Goal: Task Accomplishment & Management: Complete application form

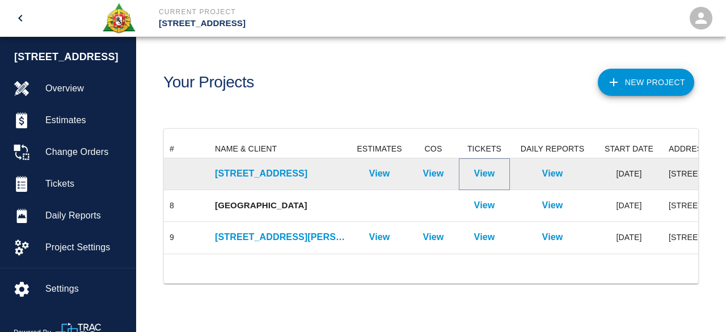
click at [491, 175] on p "View" at bounding box center [484, 174] width 21 height 14
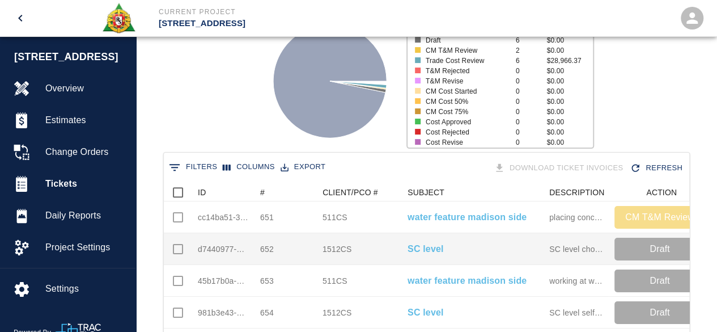
scroll to position [113, 0]
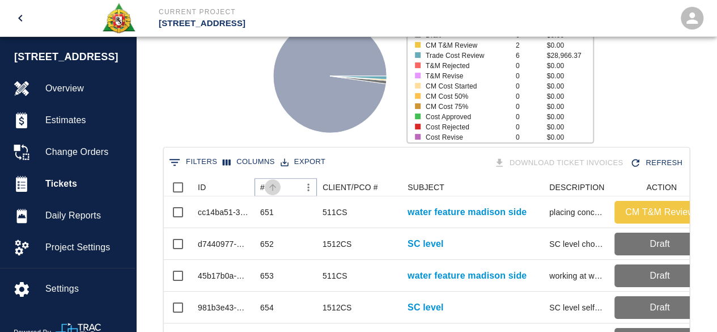
click at [270, 184] on icon "Sort" at bounding box center [273, 187] width 10 height 10
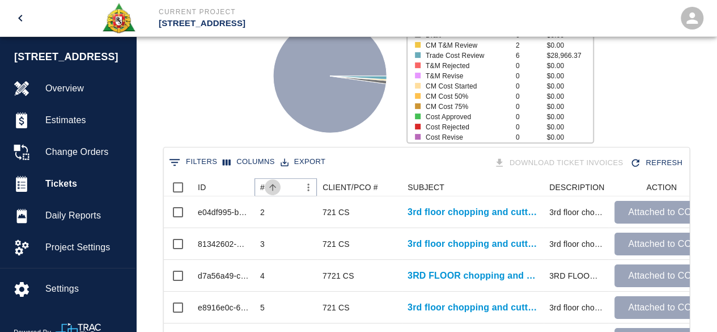
click at [270, 184] on icon "Sort" at bounding box center [273, 187] width 10 height 10
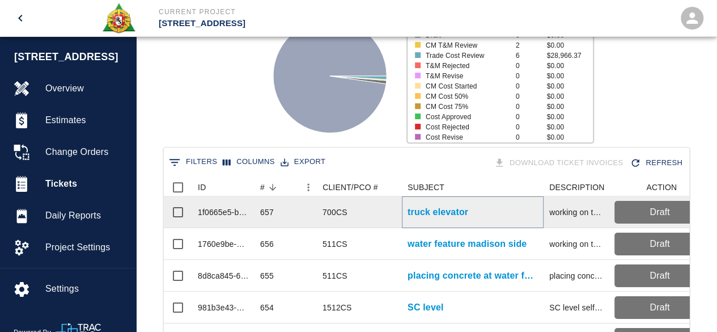
click at [432, 215] on p "truck elevator" at bounding box center [438, 212] width 61 height 14
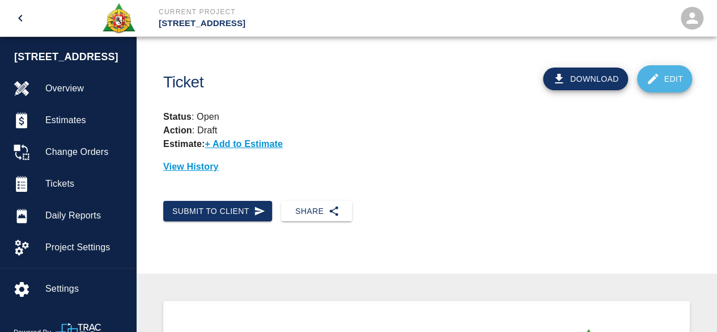
click at [673, 80] on link "Edit" at bounding box center [665, 78] width 56 height 27
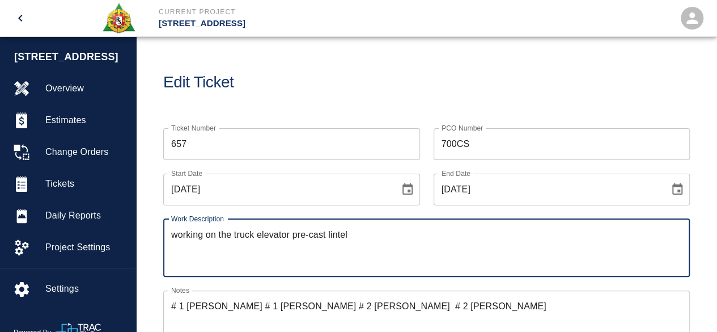
click at [370, 235] on textarea "working on the truck elevator pre-cast lintel" at bounding box center [426, 247] width 511 height 39
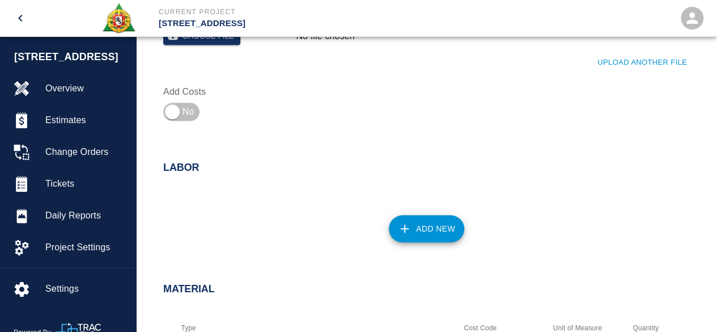
scroll to position [454, 0]
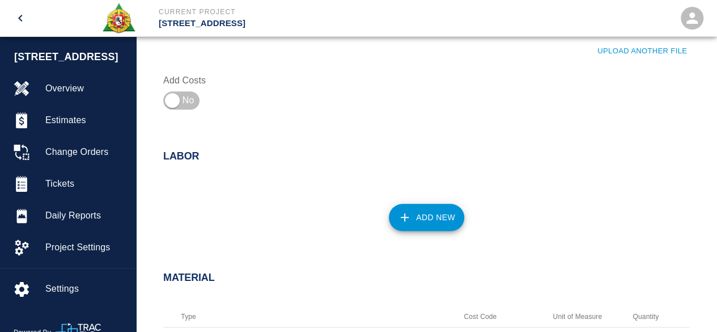
type textarea "working on the truck elevator pre-cast lintel"
click at [433, 214] on button "Add New" at bounding box center [426, 217] width 75 height 27
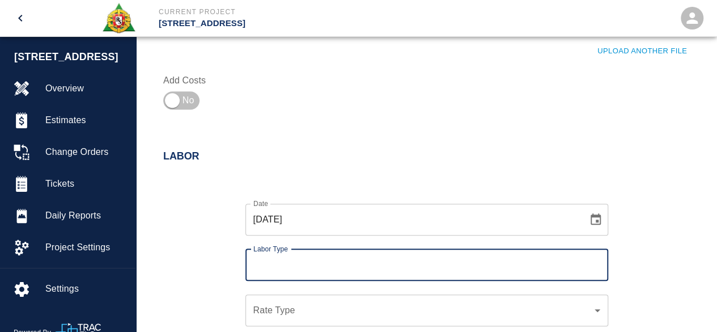
click at [340, 258] on input "Labor Type" at bounding box center [427, 265] width 353 height 22
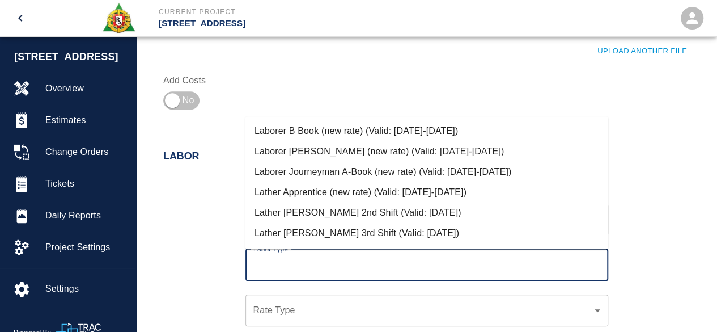
scroll to position [397, 0]
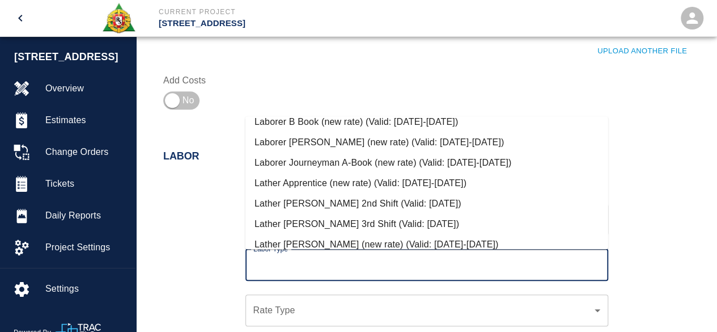
click at [321, 159] on li "Laborer Journeyman A-Book (new rate) (Valid: [DATE]-[DATE])" at bounding box center [427, 163] width 363 height 20
type input "Laborer Journeyman A-Book (new rate)"
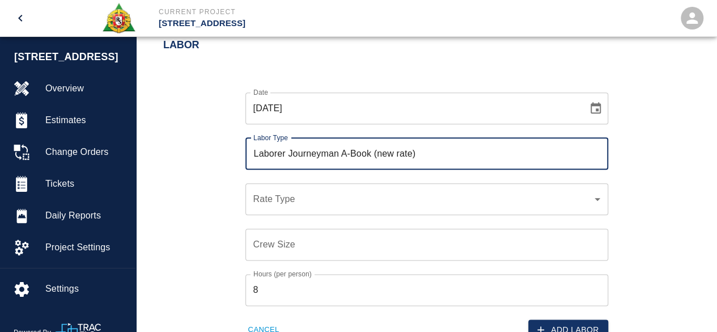
scroll to position [567, 0]
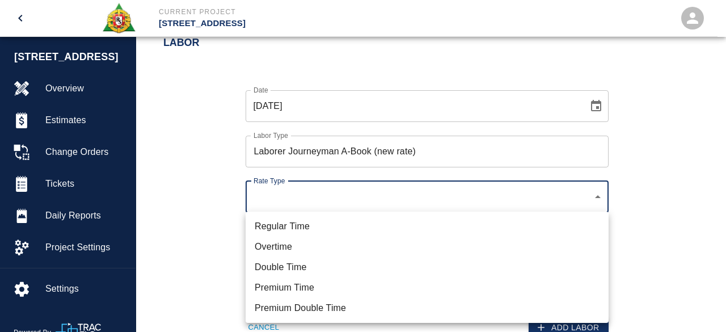
click at [273, 246] on li "Overtime" at bounding box center [427, 246] width 363 height 20
type input "rate_ot"
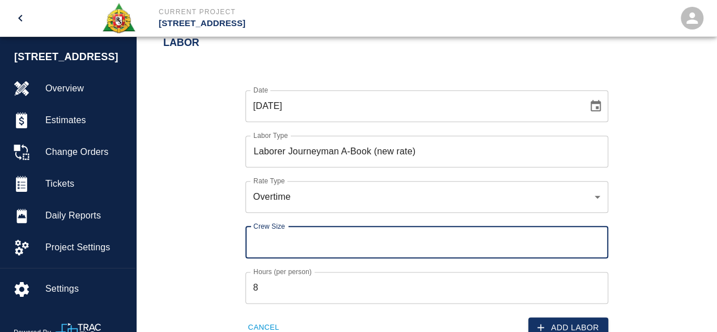
click at [263, 241] on input "Crew Size" at bounding box center [427, 242] width 363 height 32
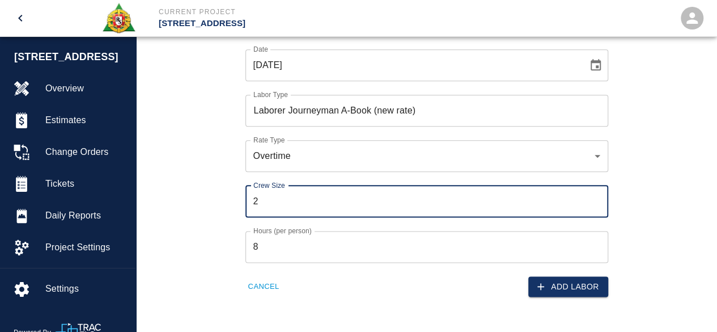
scroll to position [624, 0]
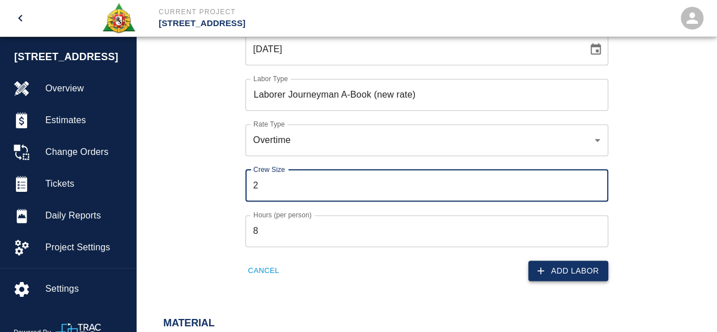
type input "2"
click at [569, 273] on button "Add Labor" at bounding box center [569, 270] width 80 height 21
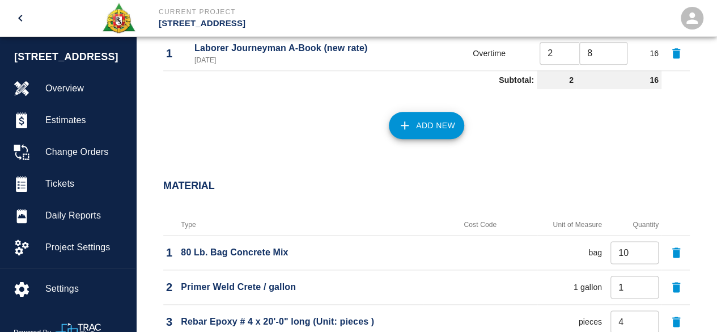
scroll to position [567, 0]
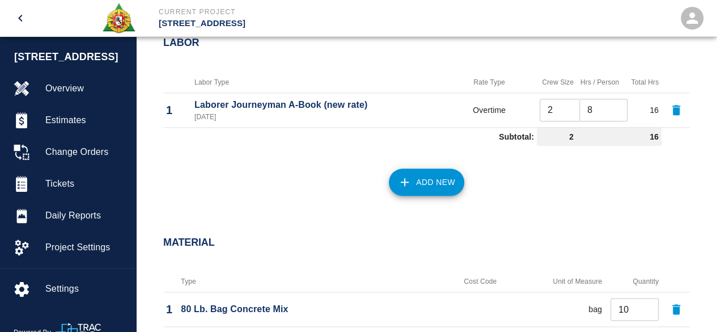
click at [419, 187] on button "Add New" at bounding box center [426, 181] width 75 height 27
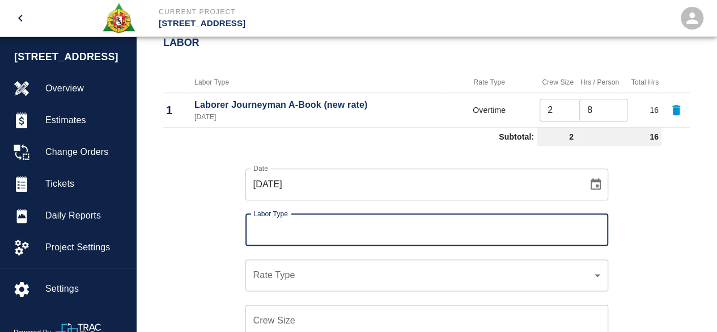
click at [291, 227] on input "Labor Type" at bounding box center [427, 230] width 353 height 22
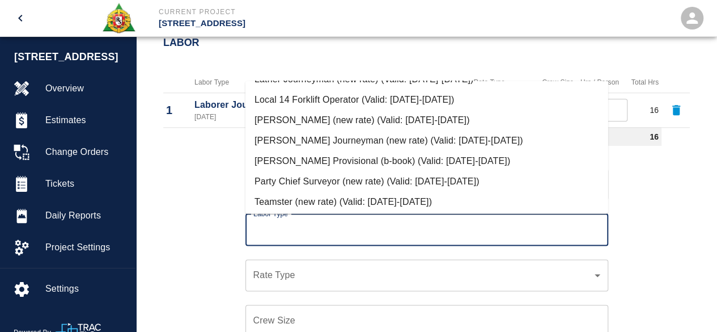
click at [341, 140] on li "[PERSON_NAME] Journeyman (new rate) (Valid: [DATE]-[DATE])" at bounding box center [427, 140] width 363 height 20
type input "[PERSON_NAME] Journeyman (new rate)"
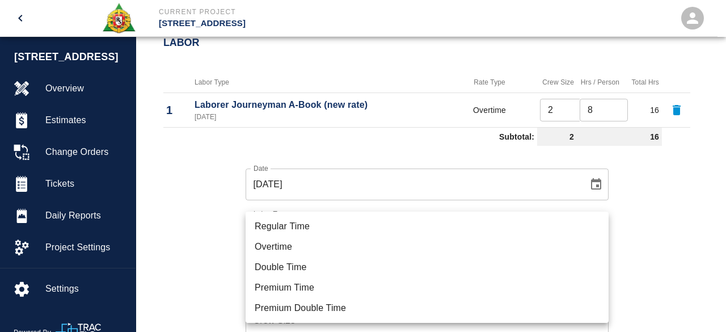
click at [283, 243] on li "Overtime" at bounding box center [427, 246] width 363 height 20
type input "rate_ot"
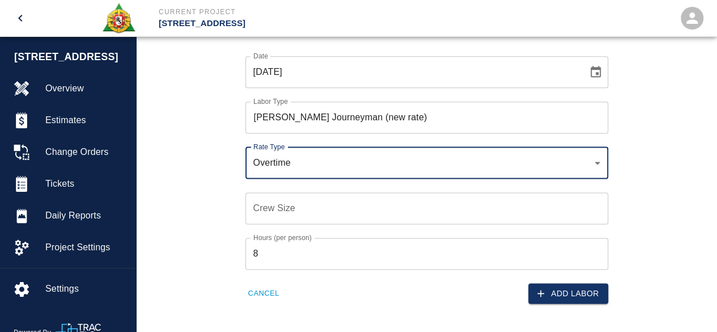
scroll to position [680, 0]
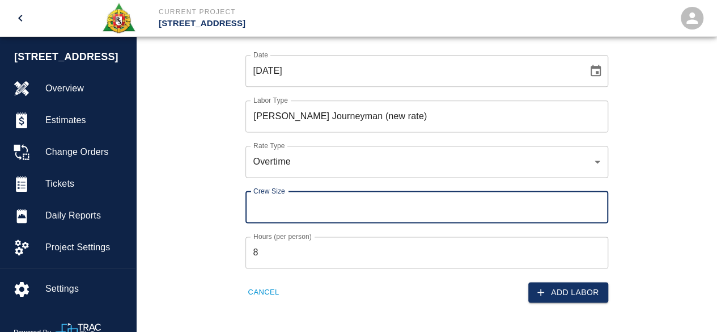
click at [270, 210] on input "Crew Size" at bounding box center [427, 207] width 363 height 32
type input "2"
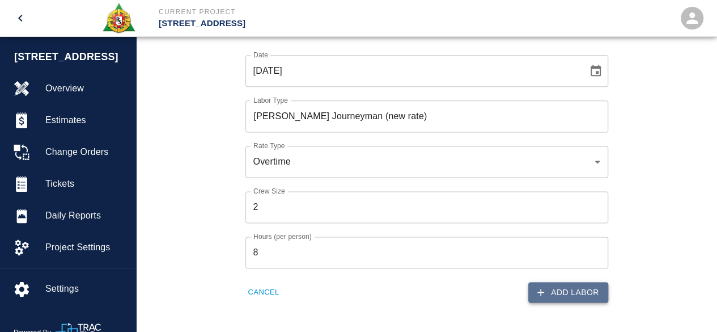
click at [561, 292] on button "Add Labor" at bounding box center [569, 292] width 80 height 21
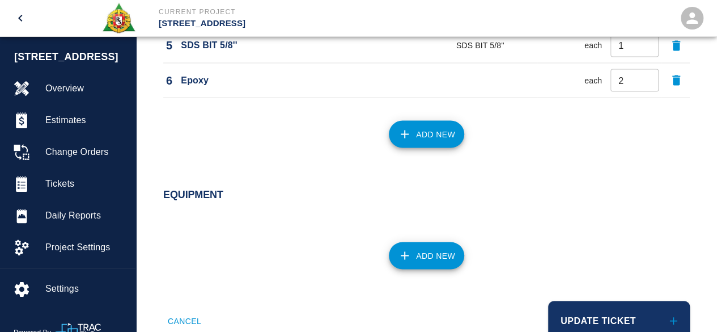
scroll to position [1037, 0]
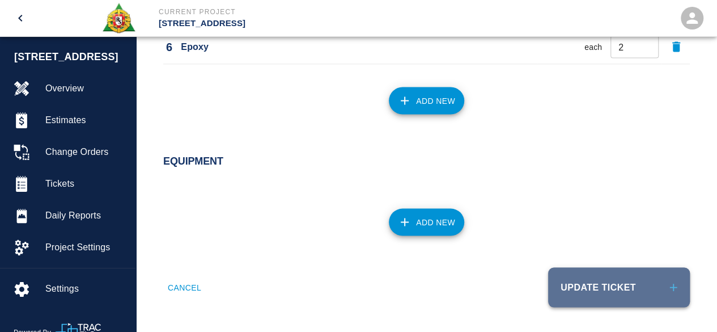
click at [578, 290] on button "Update Ticket" at bounding box center [619, 287] width 142 height 40
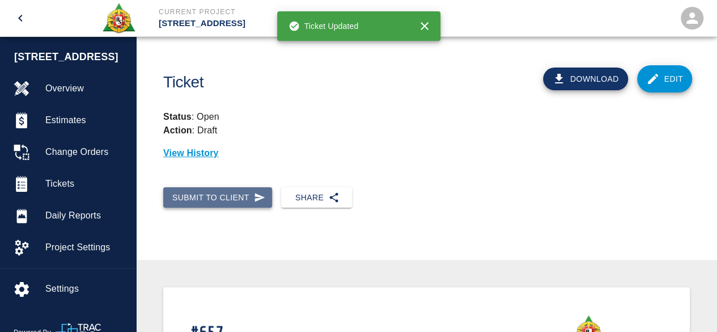
click at [220, 198] on button "Submit to Client" at bounding box center [217, 197] width 109 height 21
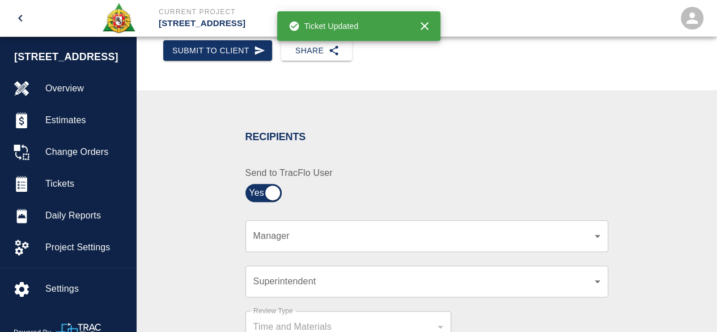
scroll to position [170, 0]
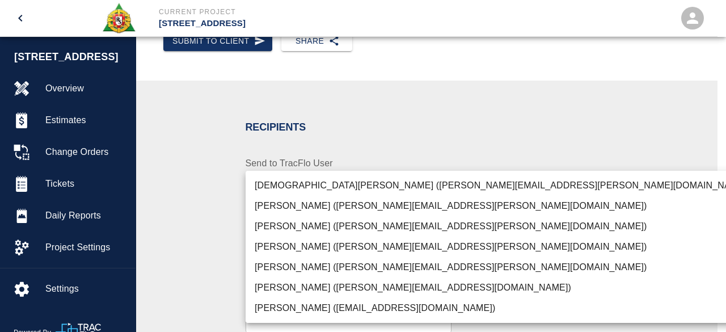
click at [540, 136] on div at bounding box center [363, 166] width 726 height 332
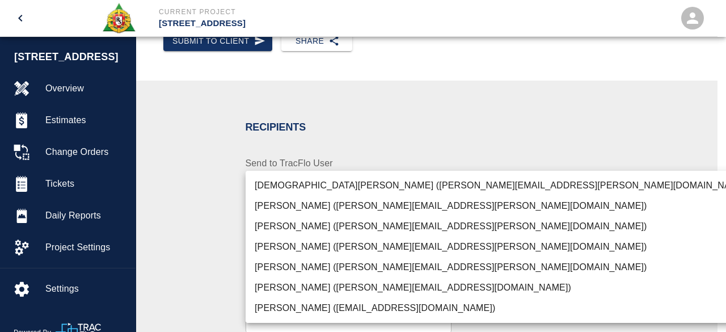
click at [320, 225] on li "[PERSON_NAME] ([PERSON_NAME][EMAIL_ADDRESS][PERSON_NAME][DOMAIN_NAME])" at bounding box center [502, 226] width 513 height 20
type input "46b2a3ba-afb6-4300-89a7-2c999d3c6c67"
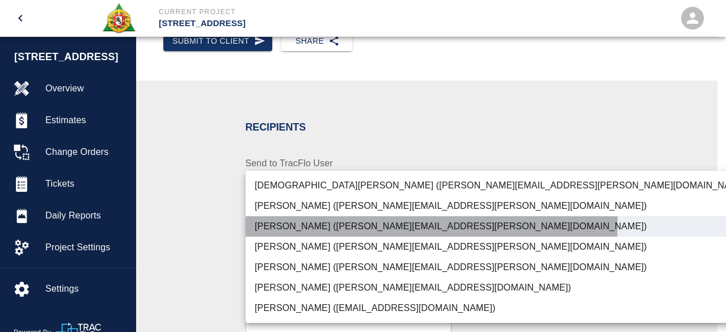
click at [431, 223] on li "[PERSON_NAME] ([PERSON_NAME][EMAIL_ADDRESS][PERSON_NAME][DOMAIN_NAME])" at bounding box center [502, 226] width 513 height 20
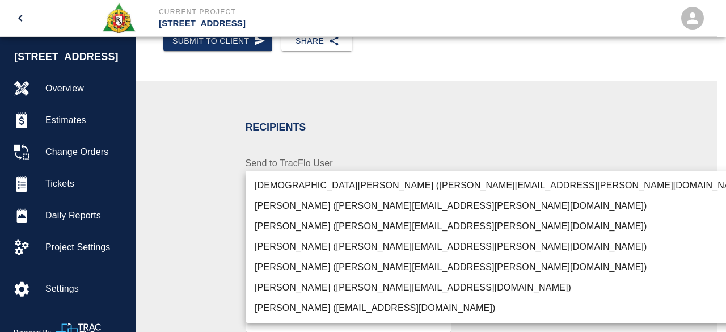
click at [649, 222] on div at bounding box center [363, 166] width 726 height 332
click at [305, 268] on li "[PERSON_NAME] ([PERSON_NAME][EMAIL_ADDRESS][PERSON_NAME][DOMAIN_NAME])" at bounding box center [502, 267] width 513 height 20
type input "847697a4-1653-40b8-8826-f1bc12995eb7"
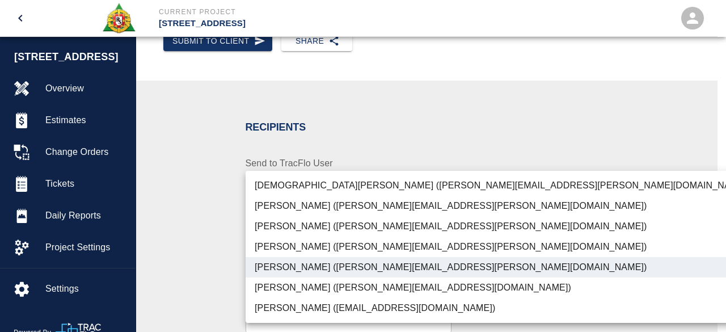
click at [646, 213] on div at bounding box center [363, 166] width 726 height 332
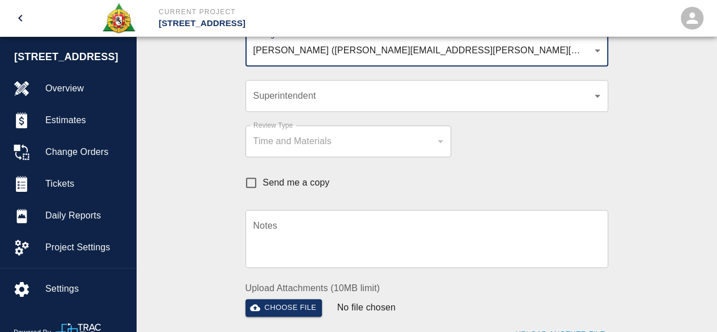
scroll to position [397, 0]
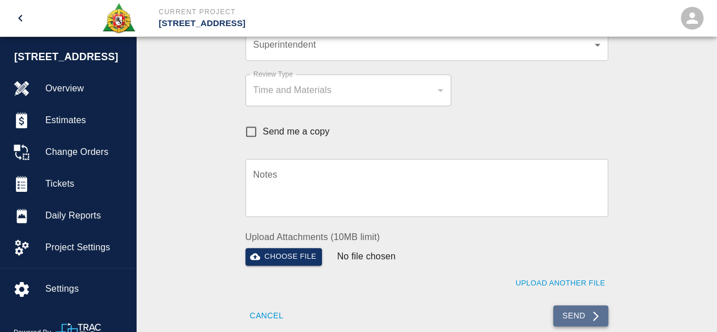
click at [581, 311] on button "Send" at bounding box center [580, 315] width 55 height 21
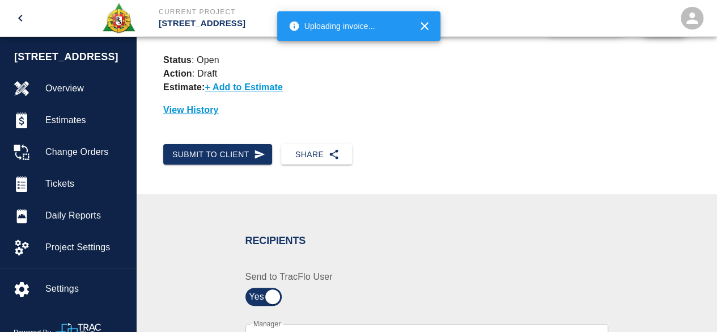
scroll to position [0, 0]
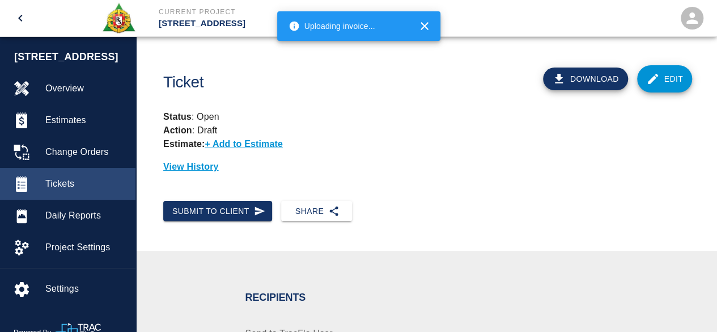
click at [59, 181] on span "Tickets" at bounding box center [85, 184] width 81 height 14
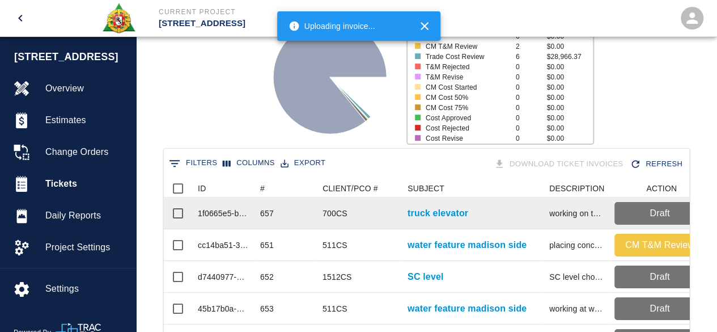
scroll to position [113, 0]
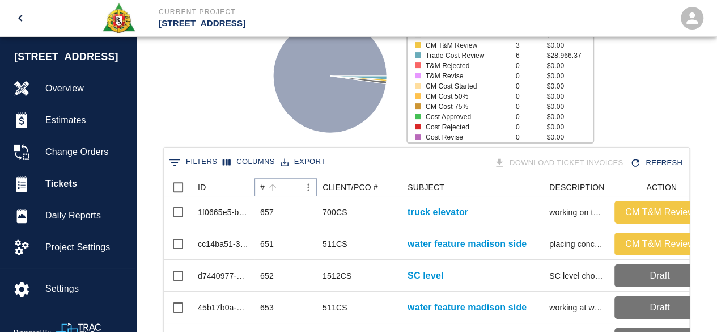
click at [271, 184] on icon "Sort" at bounding box center [273, 187] width 10 height 10
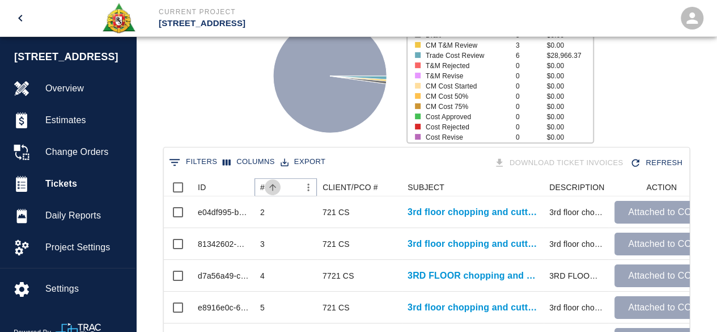
click at [271, 184] on icon "Sort" at bounding box center [273, 187] width 10 height 10
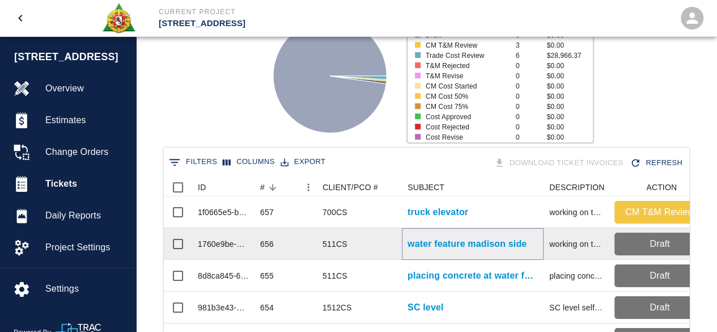
click at [432, 243] on p "water feature madison side" at bounding box center [467, 244] width 119 height 14
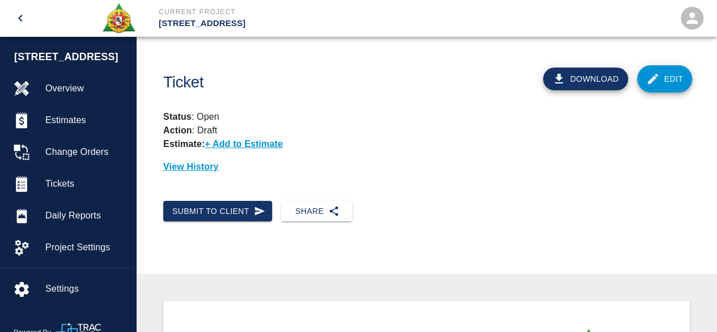
click at [666, 75] on link "Edit" at bounding box center [665, 78] width 56 height 27
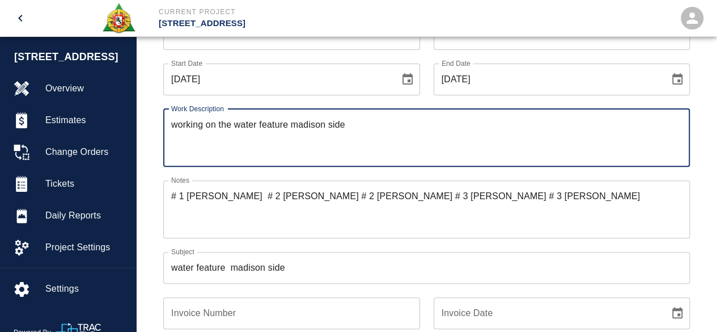
scroll to position [113, 0]
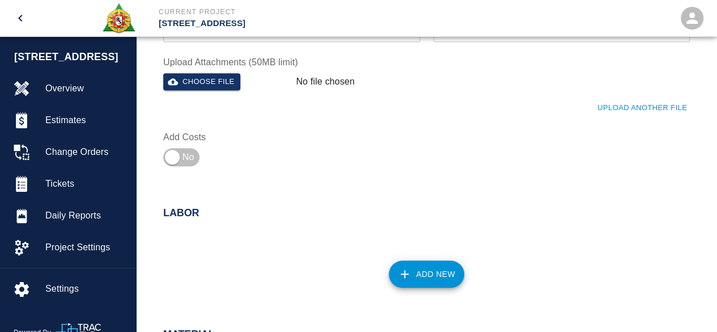
click at [414, 273] on button "Add New" at bounding box center [426, 273] width 75 height 27
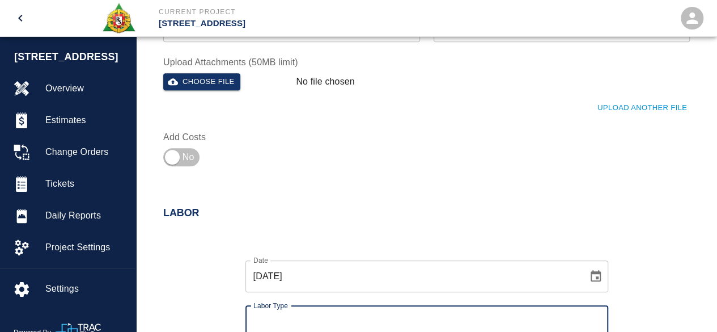
click at [273, 319] on input "Labor Type" at bounding box center [427, 322] width 353 height 22
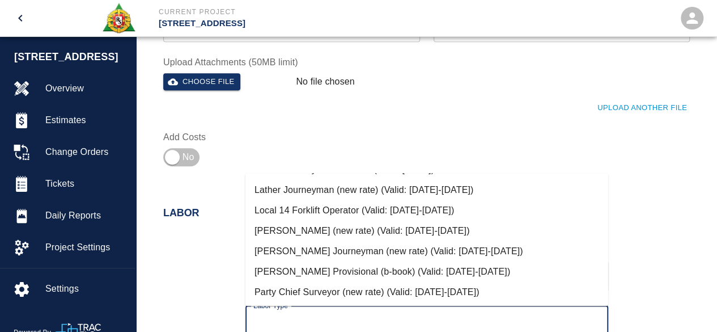
scroll to position [567, 0]
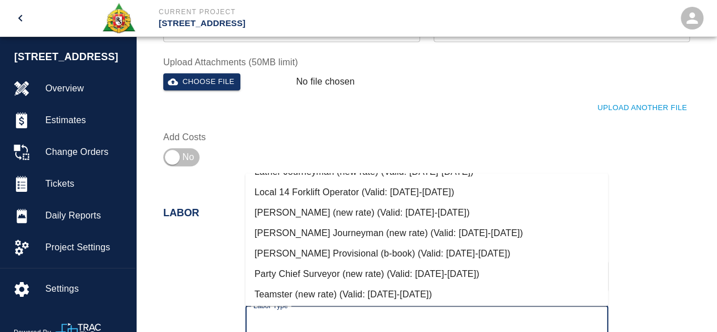
click at [329, 211] on li "[PERSON_NAME] (new rate) (Valid: [DATE]-[DATE])" at bounding box center [427, 212] width 363 height 20
type input "[PERSON_NAME] (new rate)"
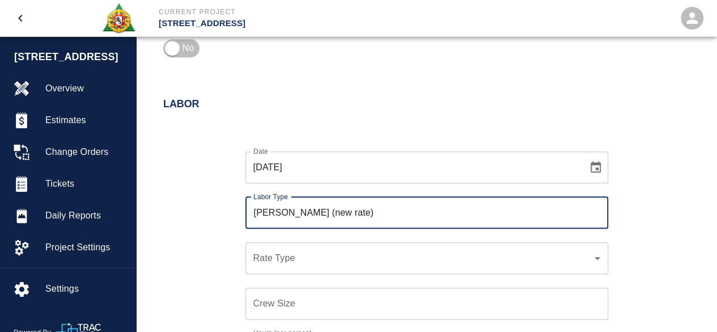
scroll to position [510, 0]
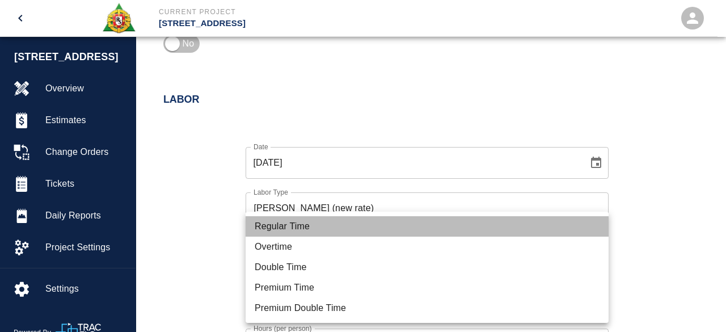
click at [284, 227] on li "Regular Time" at bounding box center [427, 226] width 363 height 20
type input "rate_rt"
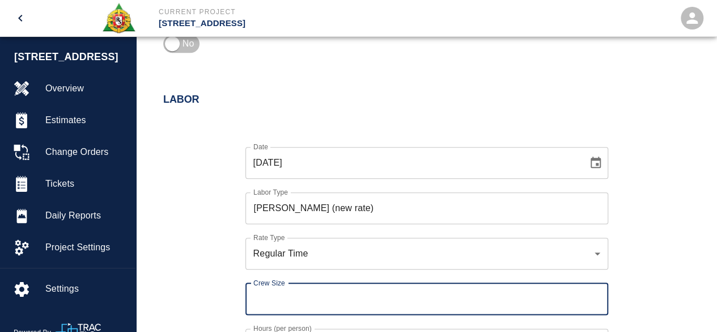
click at [261, 298] on input "Crew Size" at bounding box center [427, 299] width 363 height 32
type input "1"
click at [234, 284] on div "Crew Size 1 Crew Size" at bounding box center [420, 291] width 377 height 45
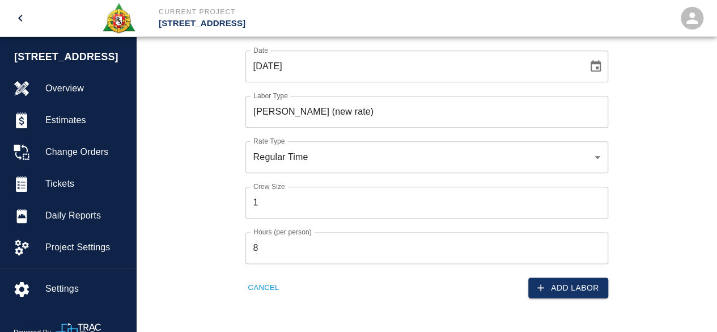
scroll to position [624, 0]
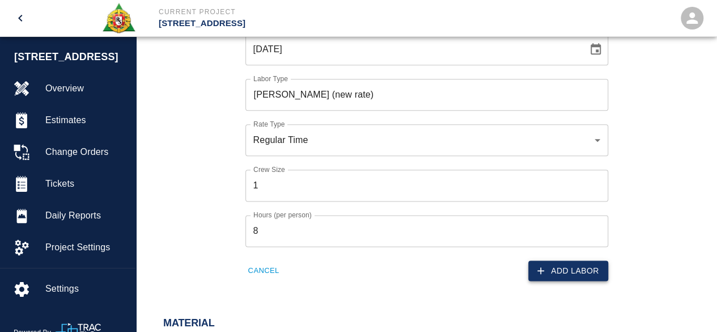
click at [570, 262] on button "Add Labor" at bounding box center [569, 270] width 80 height 21
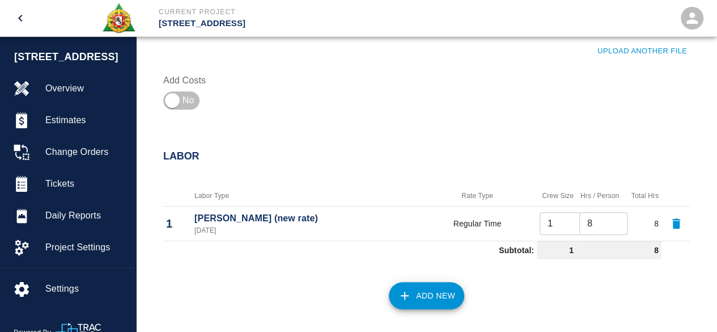
scroll to position [567, 0]
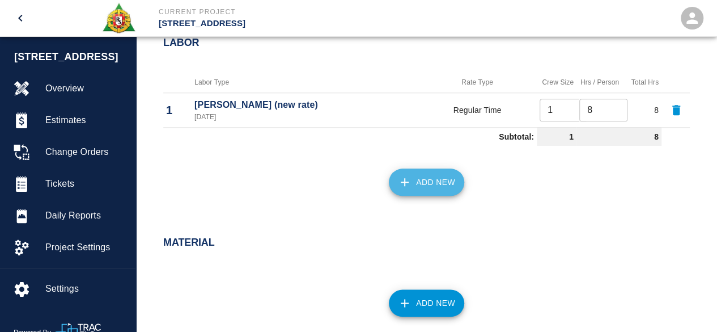
click at [442, 175] on button "Add New" at bounding box center [426, 181] width 75 height 27
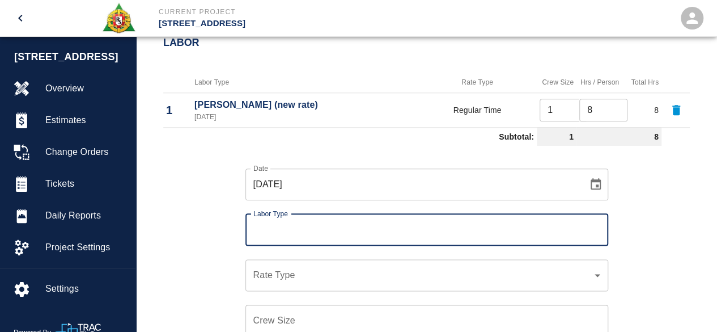
click at [314, 222] on input "Labor Type" at bounding box center [427, 230] width 353 height 22
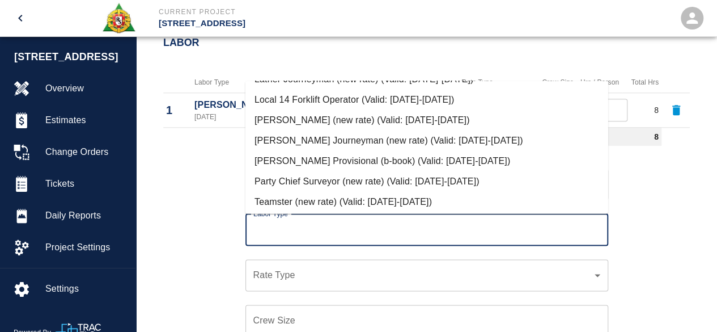
click at [331, 136] on li "[PERSON_NAME] Journeyman (new rate) (Valid: [DATE]-[DATE])" at bounding box center [427, 140] width 363 height 20
type input "[PERSON_NAME] Journeyman (new rate)"
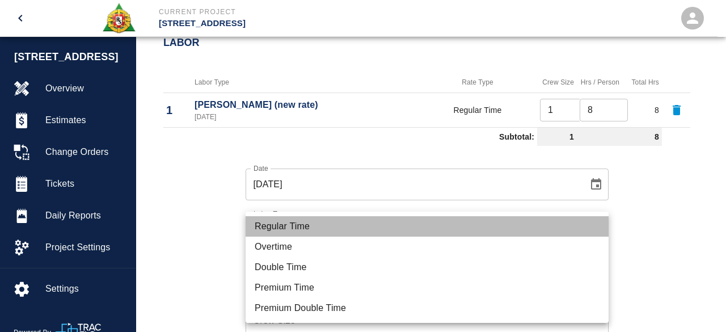
click at [286, 227] on li "Regular Time" at bounding box center [427, 226] width 363 height 20
type input "rate_rt"
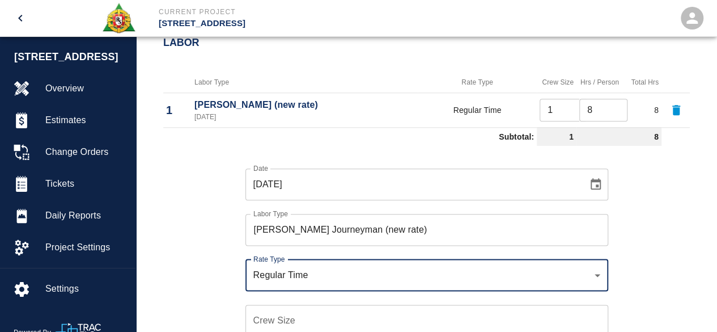
click at [267, 316] on input "Crew Size" at bounding box center [427, 321] width 363 height 32
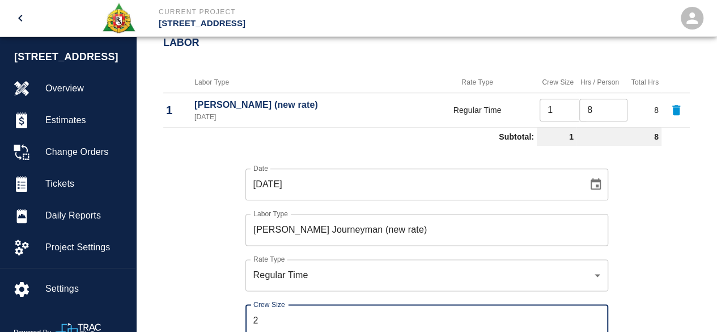
type input "2"
click at [217, 291] on div "Date [DATE] Date Labor Type [PERSON_NAME] Journeyman (new rate) Labor Type Rate…" at bounding box center [420, 283] width 540 height 266
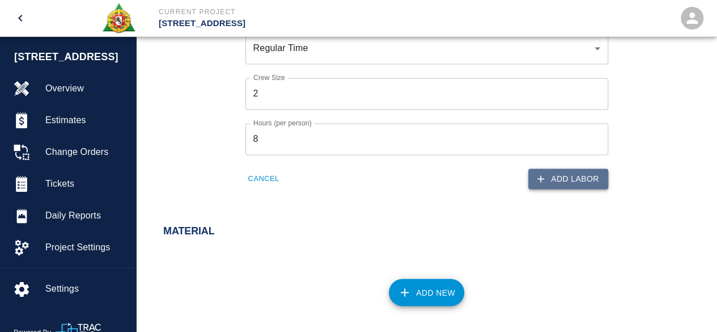
click at [588, 179] on button "Add Labor" at bounding box center [569, 178] width 80 height 21
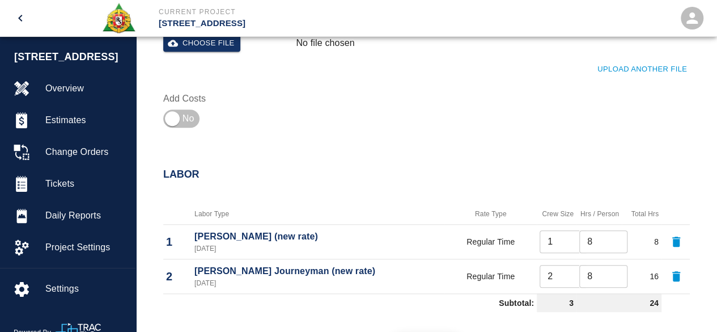
scroll to position [465, 0]
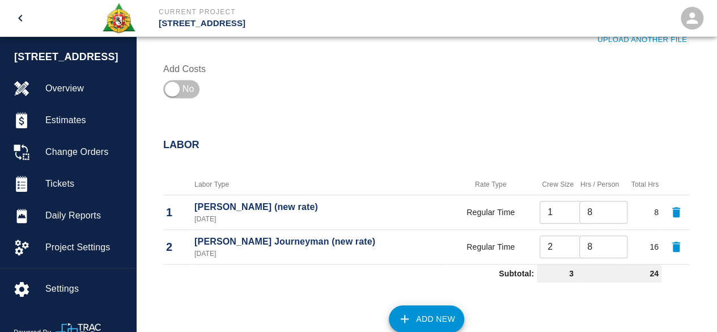
click at [433, 311] on button "Add New" at bounding box center [426, 318] width 75 height 27
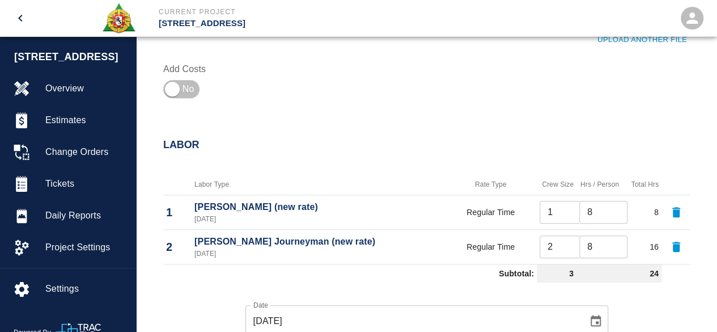
scroll to position [665, 0]
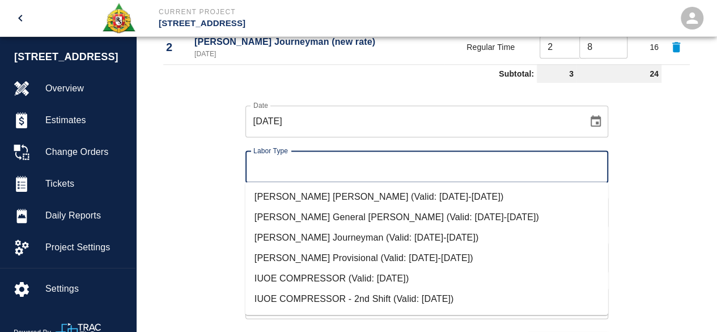
click at [287, 164] on input "Labor Type" at bounding box center [427, 167] width 353 height 22
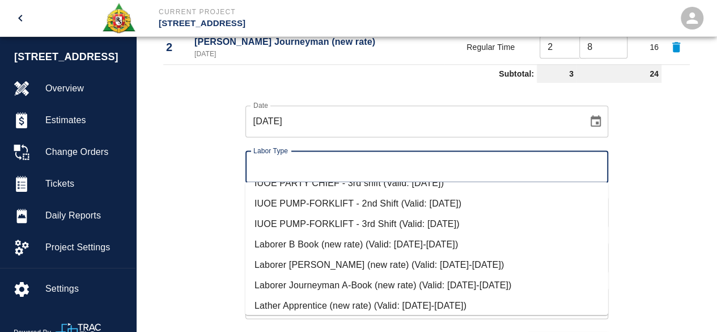
scroll to position [397, 0]
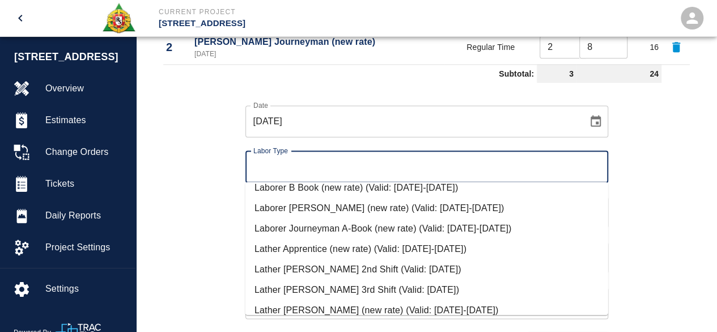
click at [320, 225] on li "Laborer Journeyman A-Book (new rate) (Valid: [DATE]-[DATE])" at bounding box center [427, 228] width 363 height 20
type input "Laborer Journeyman A-Book (new rate)"
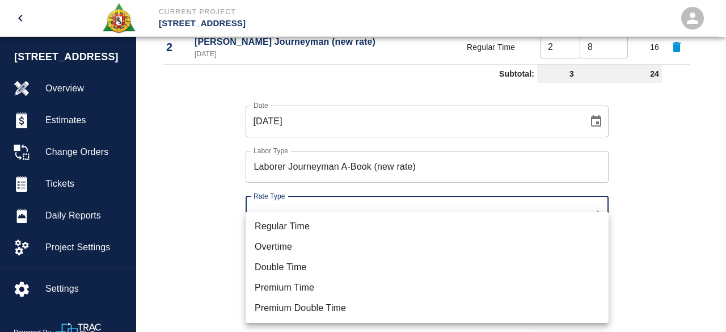
click at [286, 229] on li "Regular Time" at bounding box center [427, 226] width 363 height 20
type input "rate_rt"
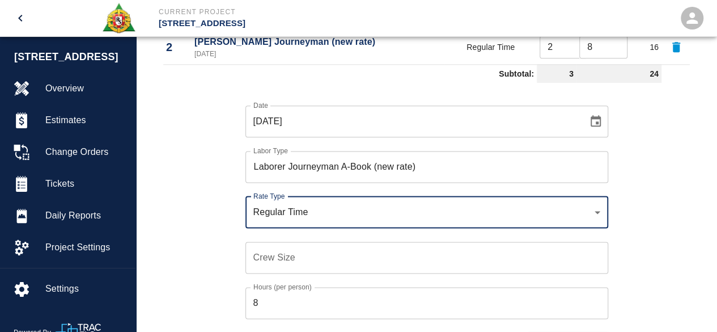
click at [261, 260] on input "Crew Size" at bounding box center [427, 258] width 363 height 32
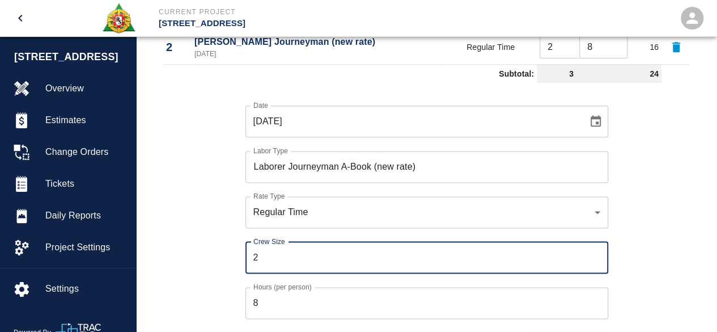
type input "2"
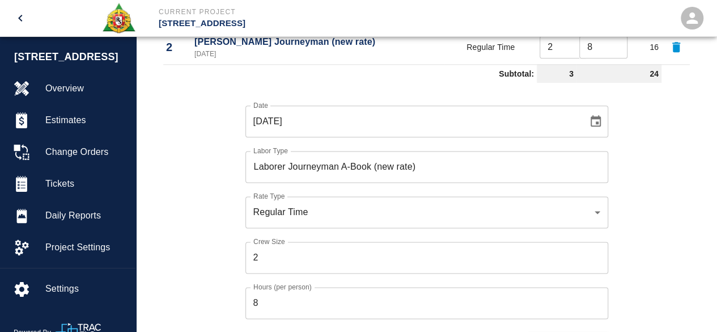
click at [227, 244] on div "Date [DATE] Date Labor Type Laborer Journeyman A-Book (new rate) Labor Type Rat…" at bounding box center [420, 220] width 540 height 266
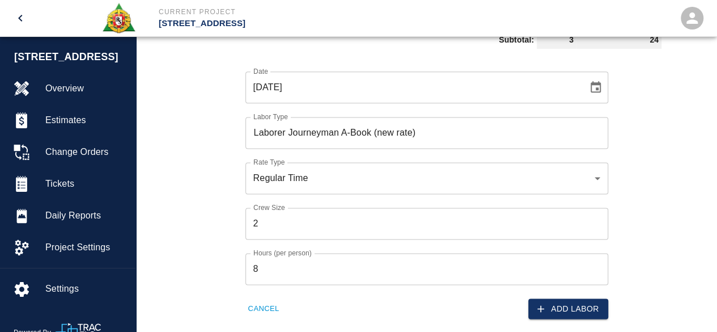
scroll to position [778, 0]
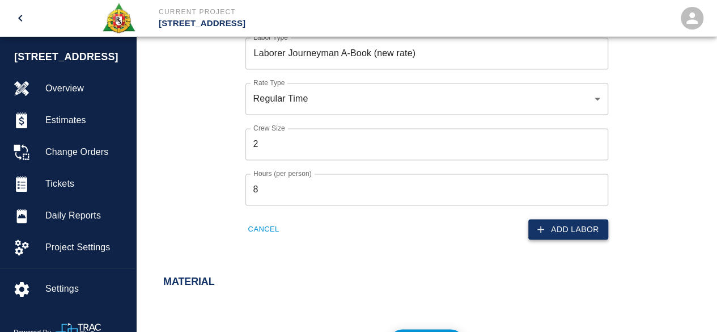
click at [573, 227] on button "Add Labor" at bounding box center [569, 229] width 80 height 21
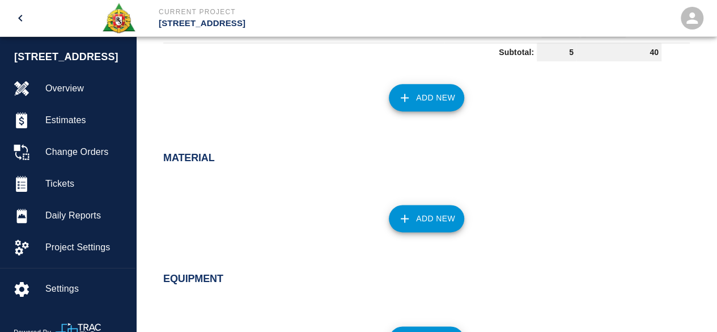
scroll to position [840, 0]
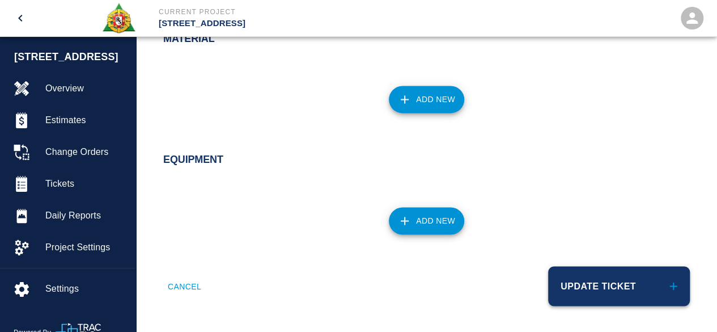
click at [591, 272] on button "Update Ticket" at bounding box center [619, 286] width 142 height 40
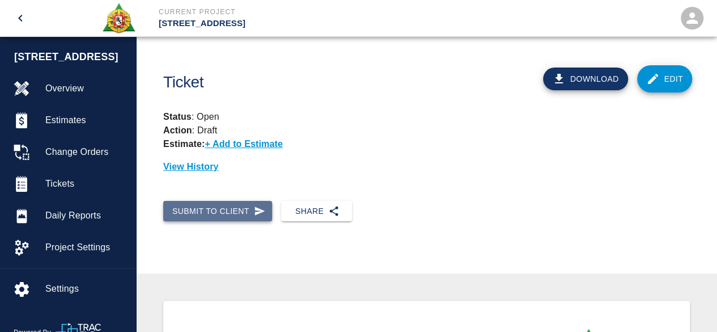
click at [219, 210] on button "Submit to Client" at bounding box center [217, 211] width 109 height 21
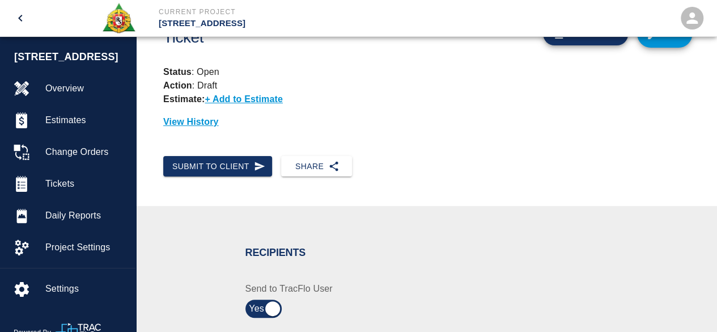
scroll to position [170, 0]
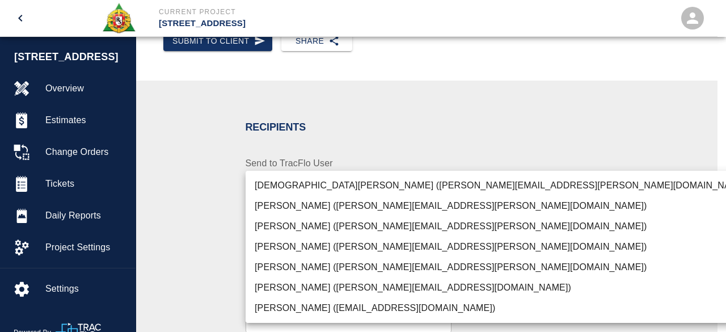
click at [324, 266] on li "[PERSON_NAME] ([PERSON_NAME][EMAIL_ADDRESS][PERSON_NAME][DOMAIN_NAME])" at bounding box center [502, 267] width 513 height 20
type input "847697a4-1653-40b8-8826-f1bc12995eb7"
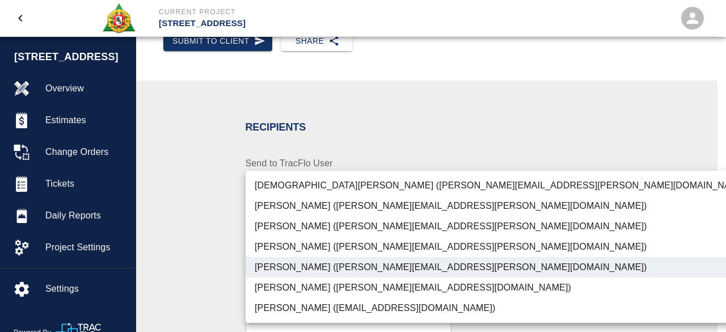
click at [623, 227] on div at bounding box center [363, 166] width 726 height 332
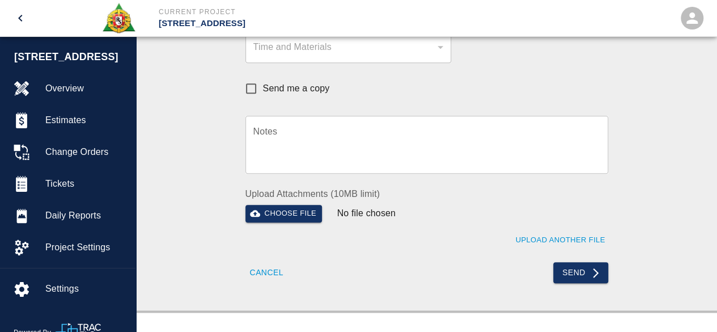
scroll to position [454, 0]
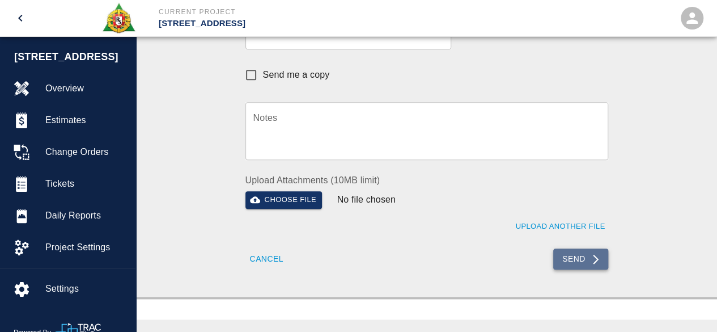
click at [568, 256] on button "Send" at bounding box center [580, 258] width 55 height 21
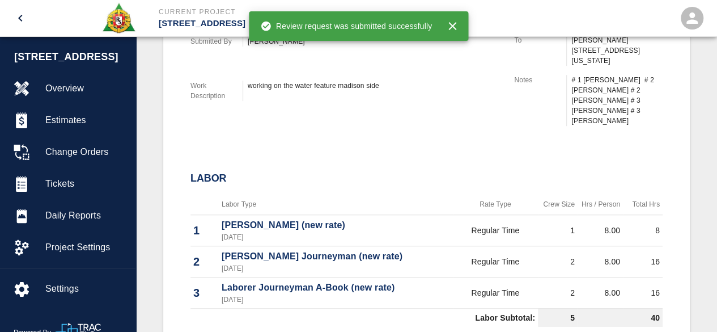
scroll to position [227, 0]
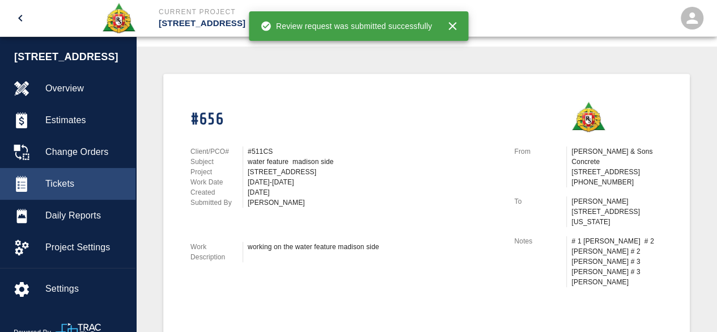
click at [60, 182] on span "Tickets" at bounding box center [85, 184] width 81 height 14
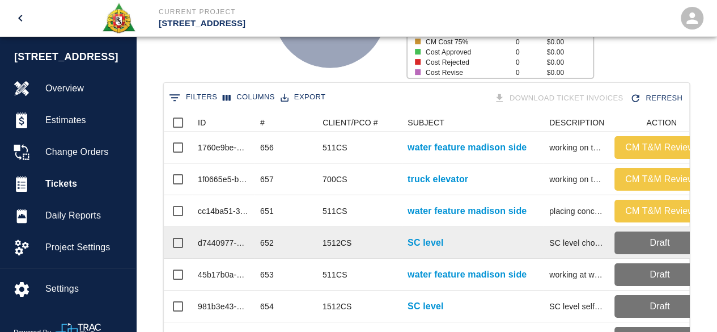
scroll to position [187, 0]
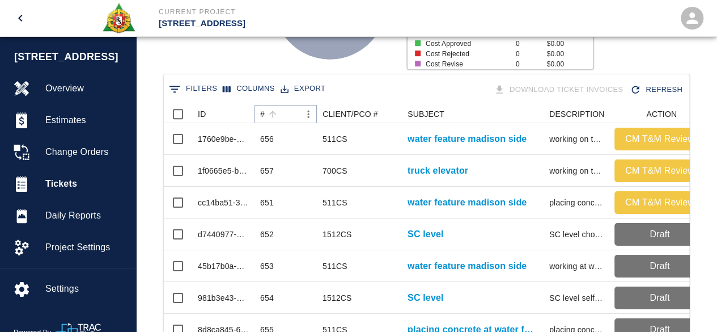
click at [271, 114] on icon "Sort" at bounding box center [273, 114] width 10 height 10
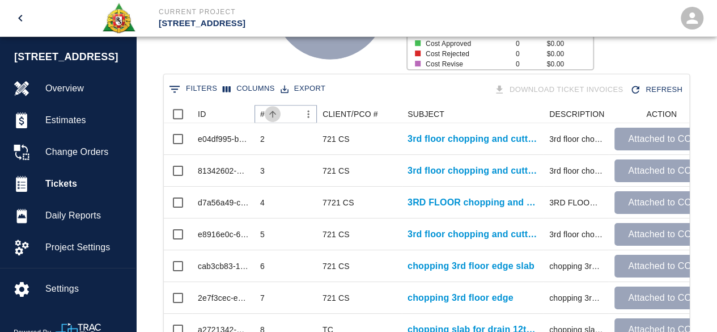
click at [271, 114] on icon "Sort" at bounding box center [273, 114] width 10 height 10
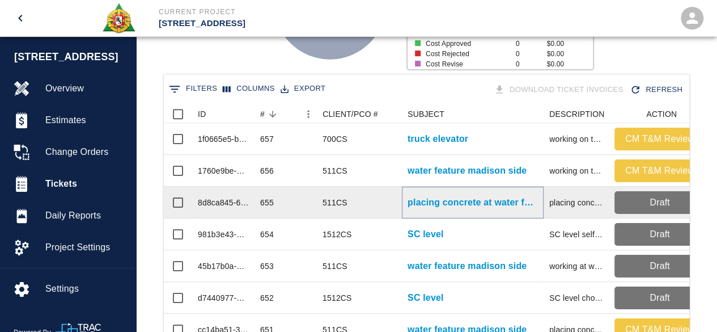
click at [453, 201] on p "placing concrete at water feature madison side" at bounding box center [473, 203] width 130 height 14
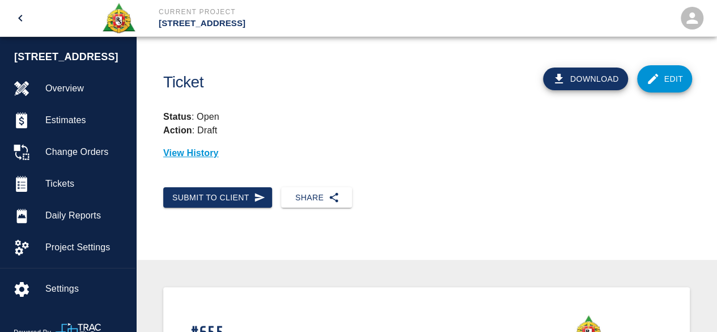
click at [677, 81] on link "Edit" at bounding box center [665, 78] width 56 height 27
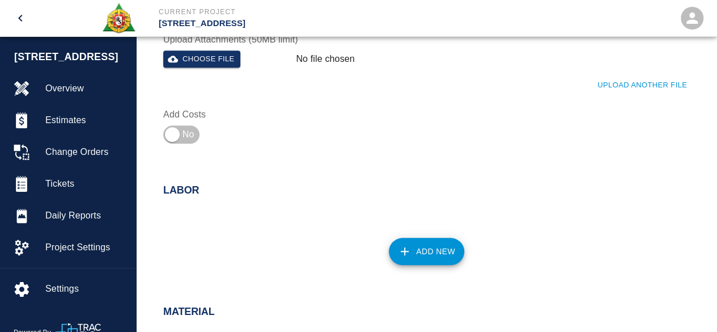
scroll to position [454, 0]
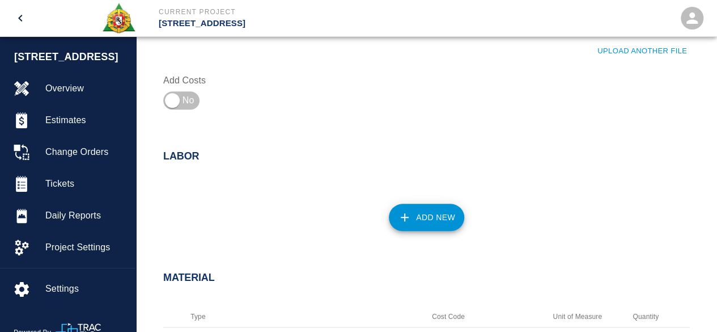
click at [438, 214] on button "Add New" at bounding box center [426, 217] width 75 height 27
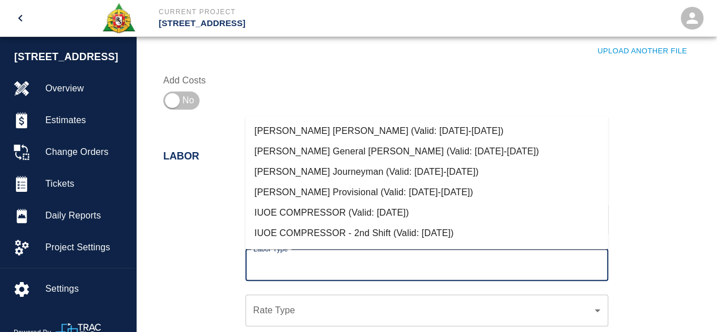
click at [323, 261] on input "Labor Type" at bounding box center [427, 265] width 353 height 22
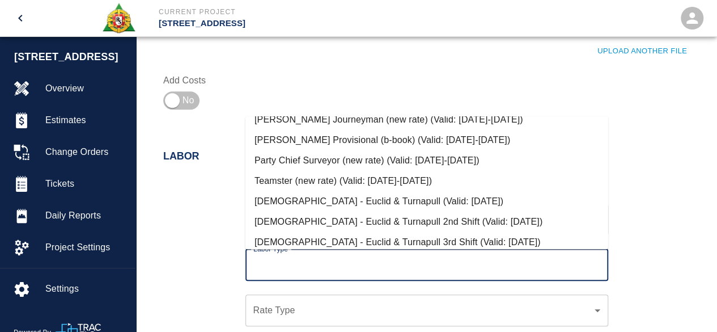
scroll to position [567, 0]
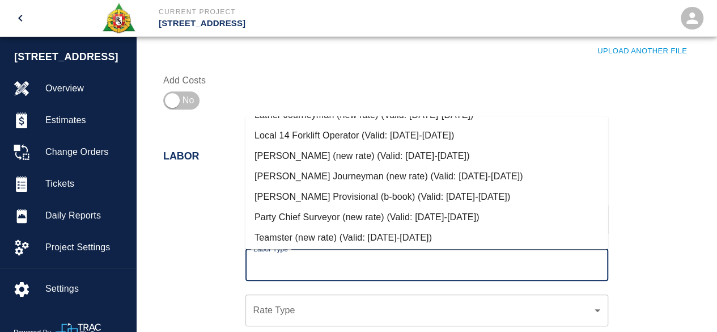
click at [320, 154] on li "[PERSON_NAME] (new rate) (Valid: [DATE]-[DATE])" at bounding box center [427, 156] width 363 height 20
type input "[PERSON_NAME] (new rate)"
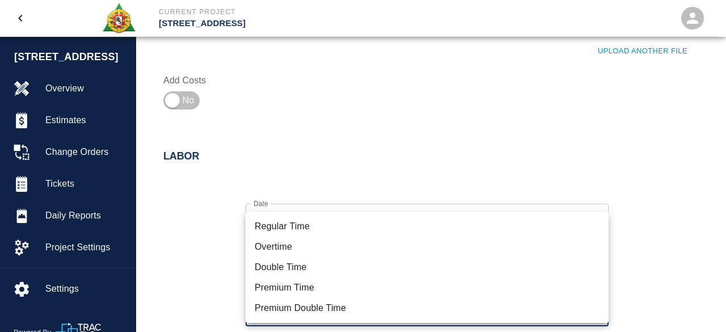
click at [291, 224] on li "Regular Time" at bounding box center [427, 226] width 363 height 20
type input "rate_rt"
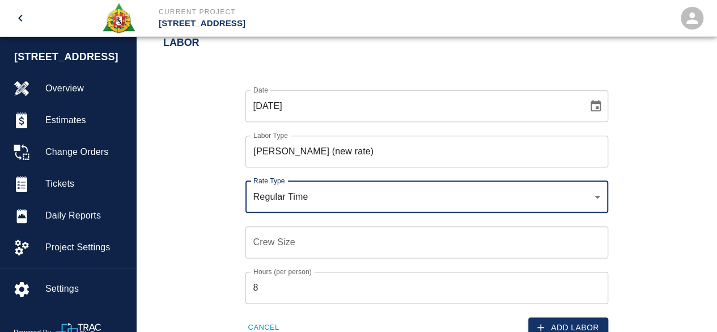
click at [259, 240] on input "Crew Size" at bounding box center [427, 242] width 363 height 32
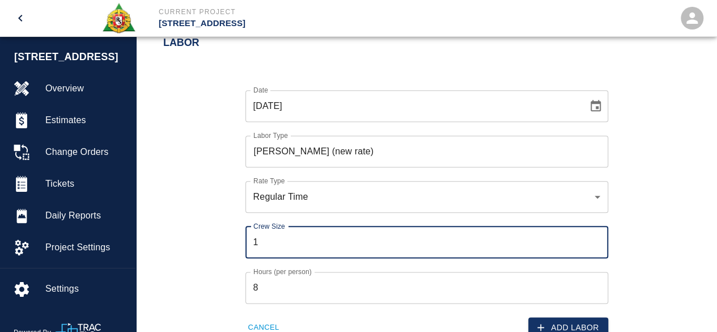
type input "1"
click at [218, 234] on div "Date [DATE] Date Labor Type [PERSON_NAME] (new rate) Labor Type Rate Type Regul…" at bounding box center [420, 205] width 540 height 266
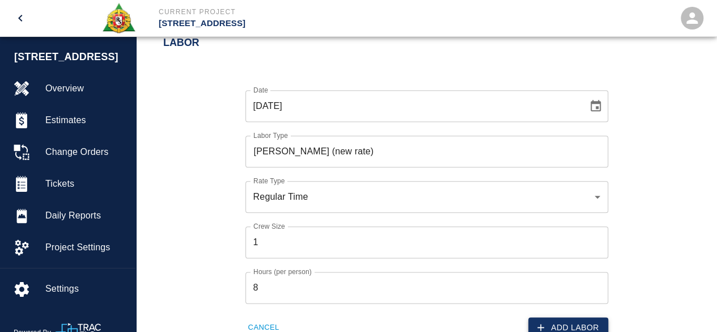
click at [566, 320] on button "Add Labor" at bounding box center [569, 327] width 80 height 21
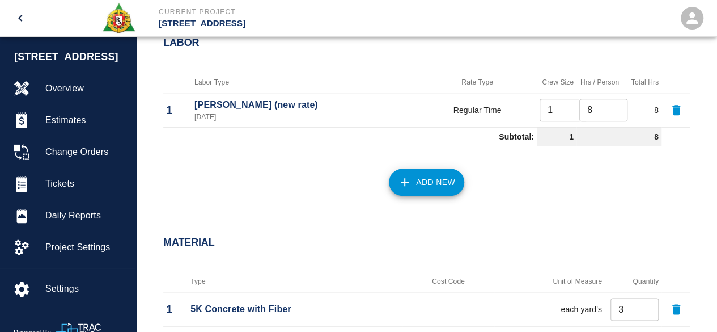
click at [433, 181] on button "Add New" at bounding box center [426, 181] width 75 height 27
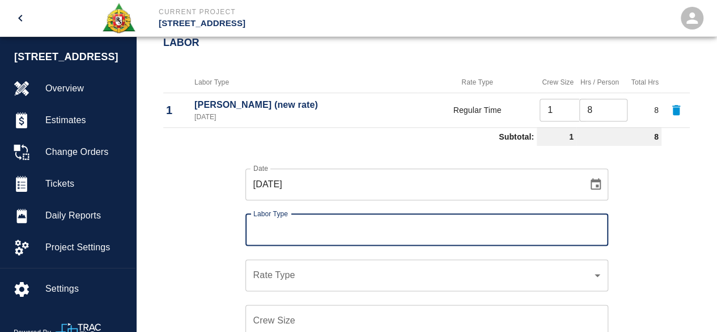
click at [293, 231] on input "Labor Type" at bounding box center [427, 230] width 353 height 22
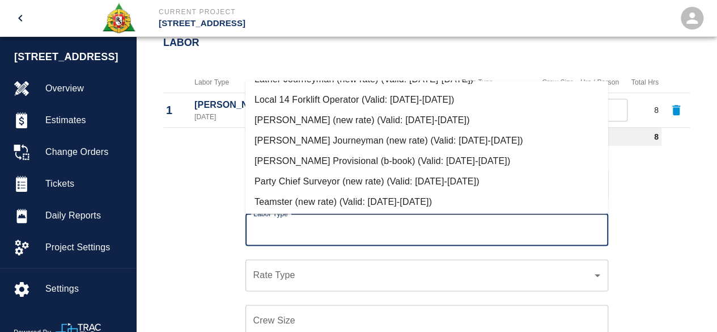
click at [331, 137] on li "[PERSON_NAME] Journeyman (new rate) (Valid: [DATE]-[DATE])" at bounding box center [427, 140] width 363 height 20
type input "[PERSON_NAME] Journeyman (new rate)"
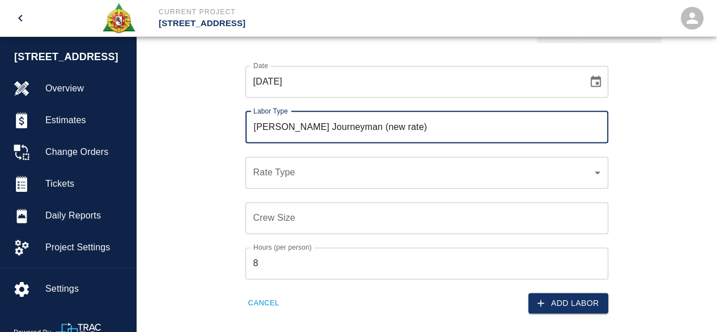
scroll to position [680, 0]
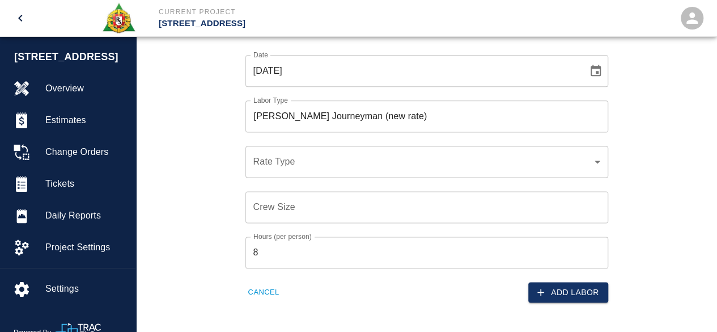
click at [262, 154] on div "​ Rate Type" at bounding box center [427, 162] width 363 height 32
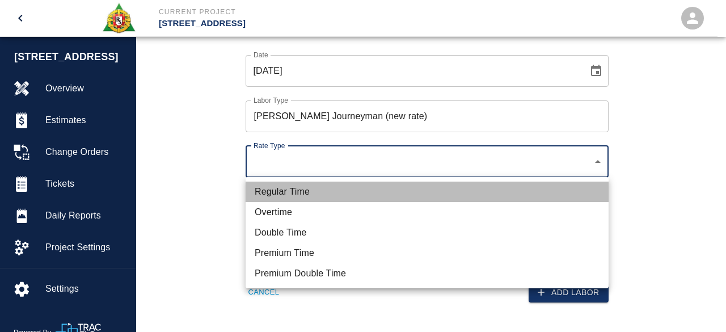
click at [287, 193] on li "Regular Time" at bounding box center [427, 191] width 363 height 20
type input "rate_rt"
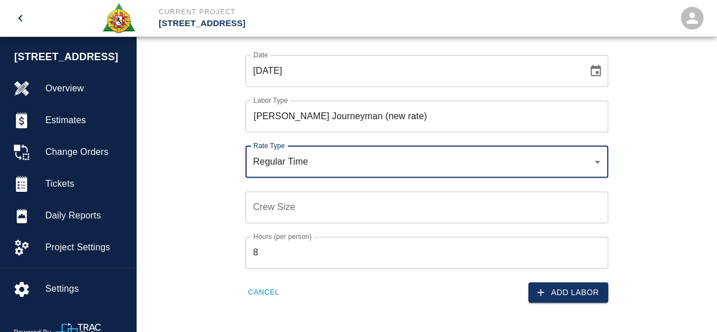
click at [268, 210] on input "Crew Size" at bounding box center [427, 207] width 363 height 32
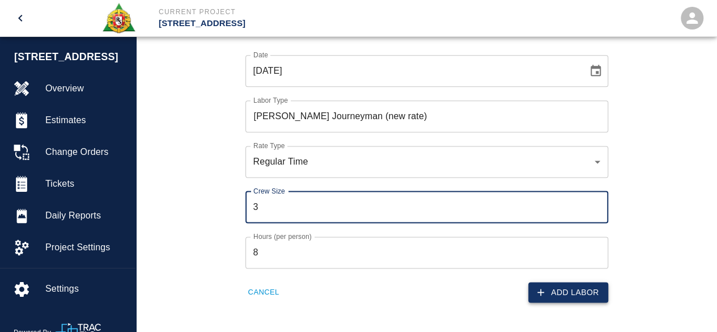
type input "3"
click at [561, 293] on button "Add Labor" at bounding box center [569, 292] width 80 height 21
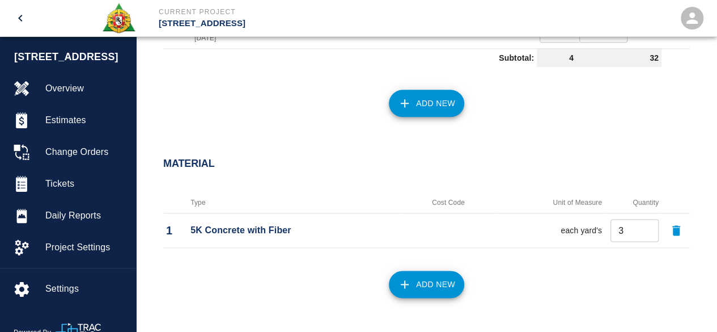
scroll to position [624, 0]
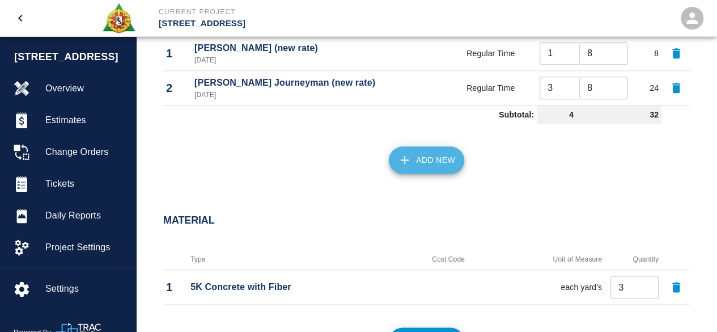
click at [430, 159] on button "Add New" at bounding box center [426, 159] width 75 height 27
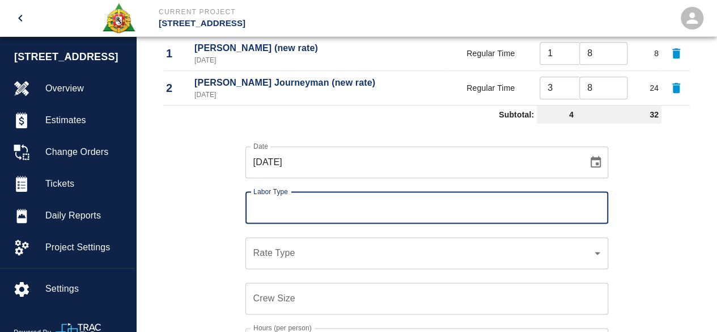
click at [305, 201] on input "Labor Type" at bounding box center [427, 208] width 353 height 22
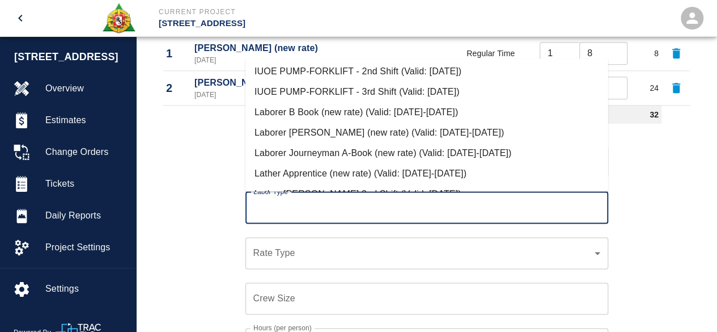
scroll to position [340, 0]
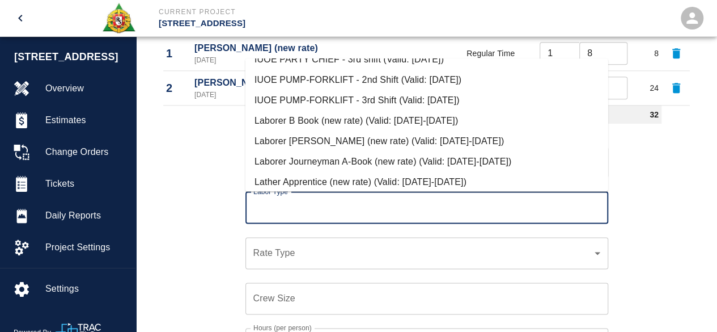
click at [317, 162] on li "Laborer Journeyman A-Book (new rate) (Valid: [DATE]-[DATE])" at bounding box center [427, 161] width 363 height 20
type input "Laborer Journeyman A-Book (new rate)"
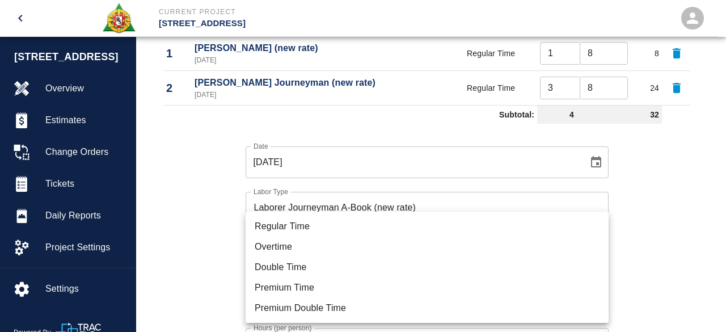
click at [293, 228] on li "Regular Time" at bounding box center [427, 226] width 363 height 20
type input "rate_rt"
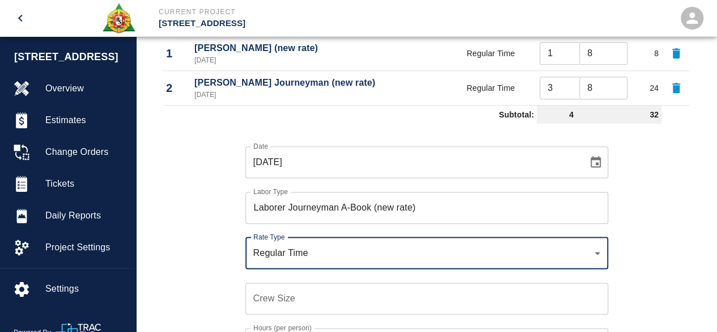
click at [269, 297] on input "Crew Size" at bounding box center [427, 298] width 363 height 32
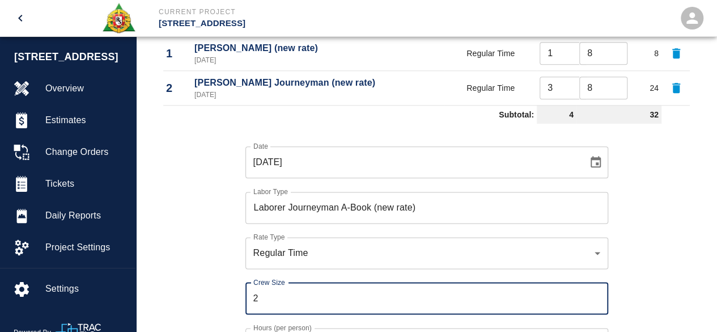
type input "2"
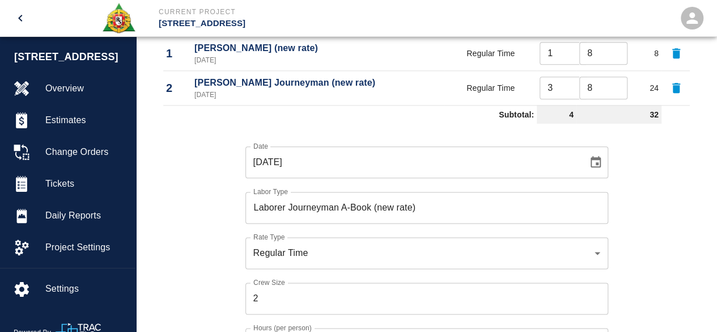
click at [227, 281] on div "Date [DATE] Date Labor Type Laborer Journeyman A-Book (new rate) Labor Type Rat…" at bounding box center [420, 261] width 540 height 266
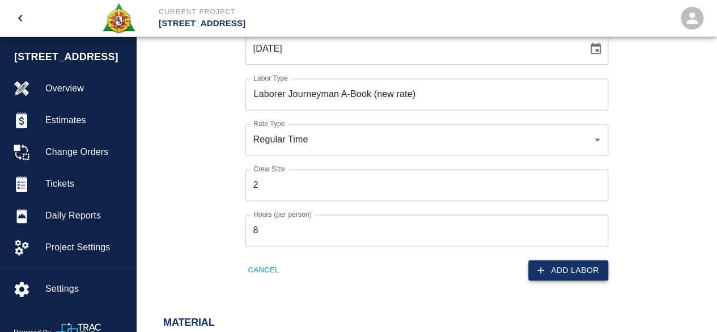
click at [577, 271] on button "Add Labor" at bounding box center [569, 270] width 80 height 21
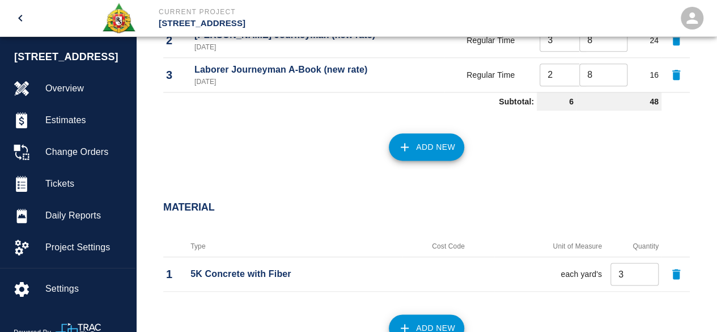
scroll to position [899, 0]
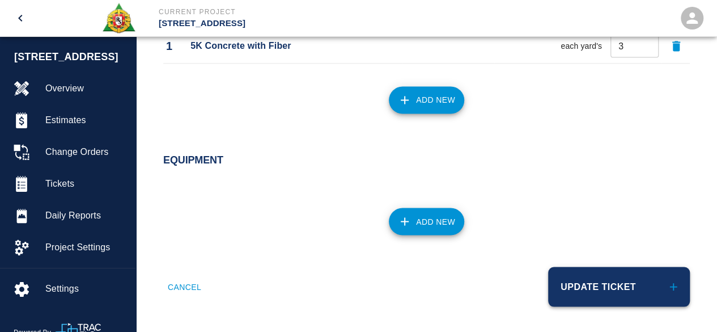
click at [590, 271] on button "Update Ticket" at bounding box center [619, 287] width 142 height 40
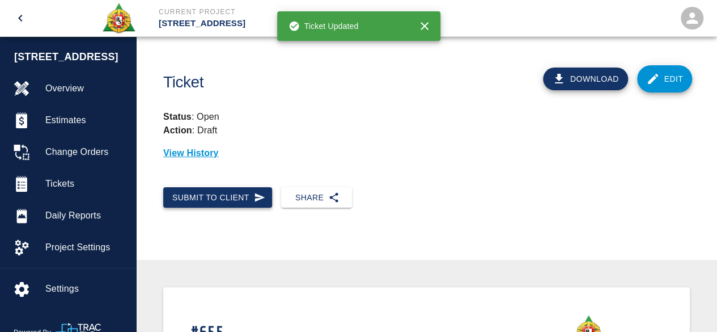
click at [203, 193] on button "Submit to Client" at bounding box center [217, 197] width 109 height 21
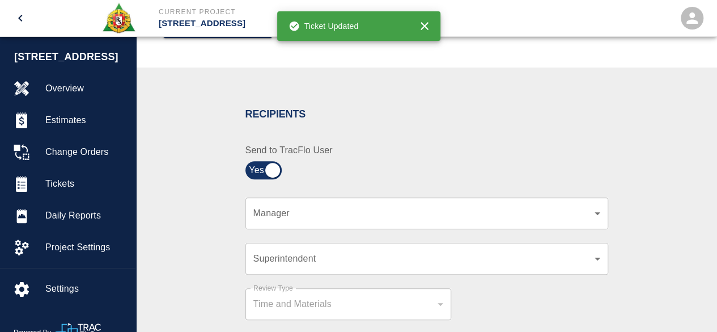
scroll to position [170, 0]
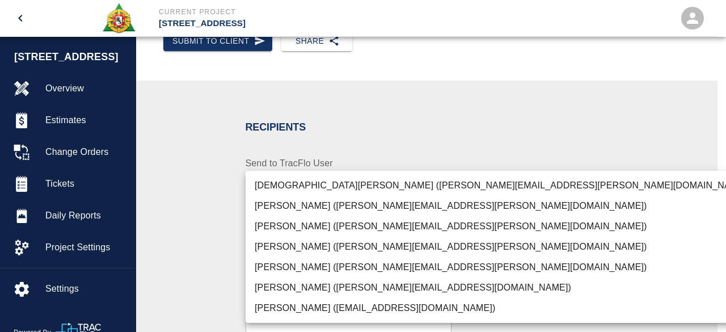
click at [308, 265] on li "[PERSON_NAME] ([PERSON_NAME][EMAIL_ADDRESS][PERSON_NAME][DOMAIN_NAME])" at bounding box center [502, 267] width 513 height 20
type input "847697a4-1653-40b8-8826-f1bc12995eb7"
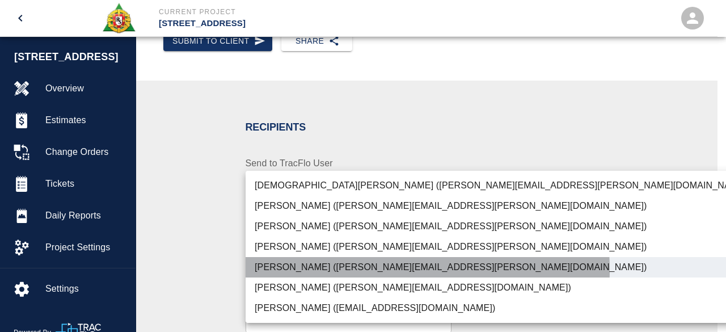
click at [344, 270] on li "[PERSON_NAME] ([PERSON_NAME][EMAIL_ADDRESS][PERSON_NAME][DOMAIN_NAME])" at bounding box center [502, 267] width 513 height 20
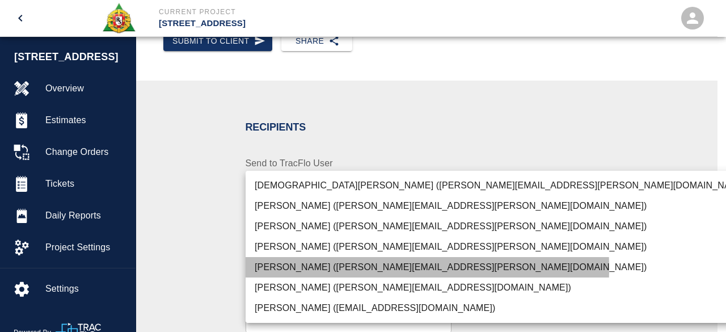
click at [307, 268] on li "[PERSON_NAME] ([PERSON_NAME][EMAIL_ADDRESS][PERSON_NAME][DOMAIN_NAME])" at bounding box center [502, 267] width 513 height 20
type input "847697a4-1653-40b8-8826-f1bc12995eb7"
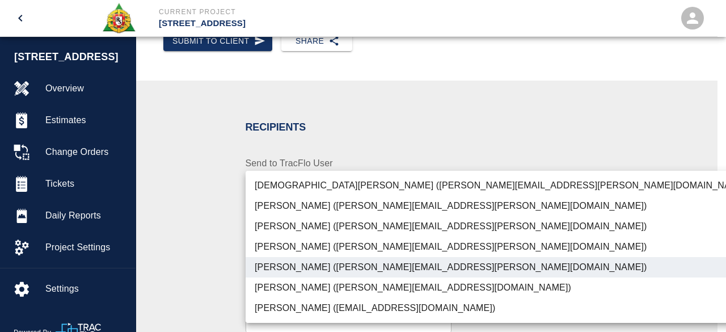
click at [492, 153] on div at bounding box center [363, 166] width 726 height 332
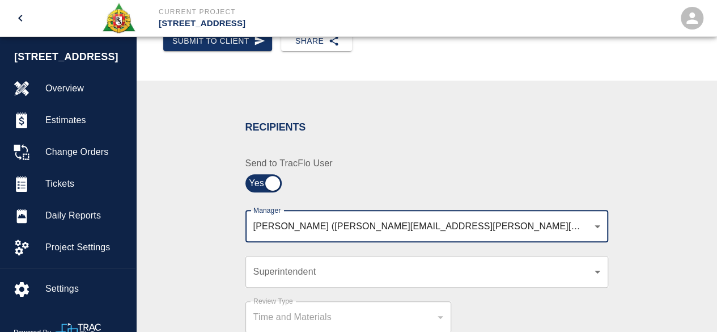
click at [351, 282] on div "​ Superintendent" at bounding box center [427, 272] width 363 height 32
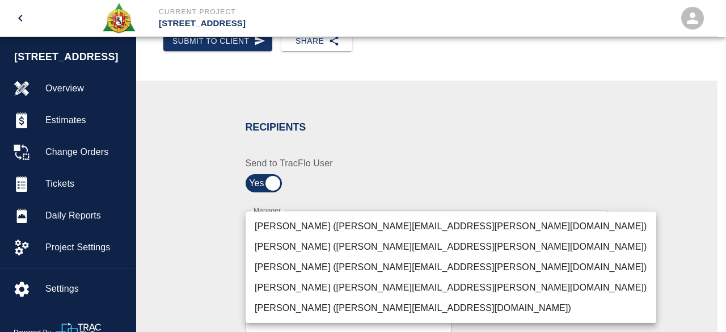
click at [476, 195] on div at bounding box center [363, 166] width 726 height 332
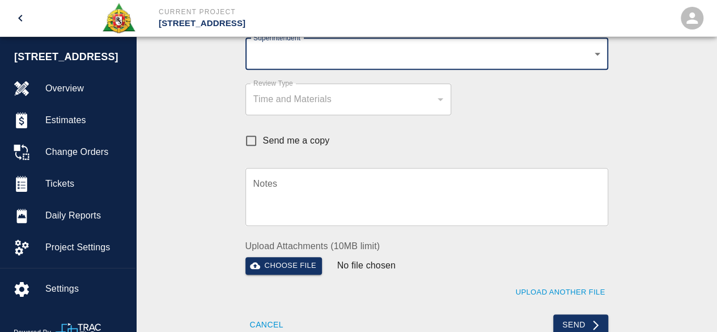
scroll to position [510, 0]
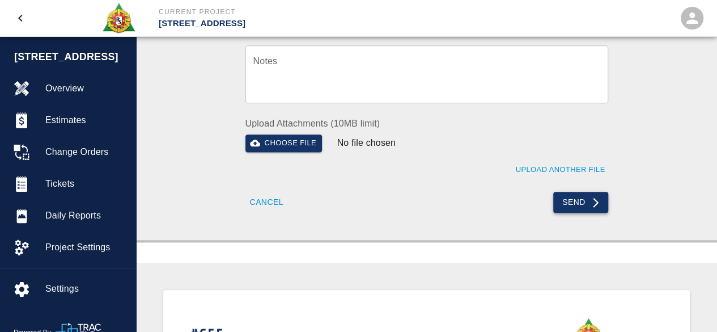
click at [578, 201] on button "Send" at bounding box center [580, 202] width 55 height 21
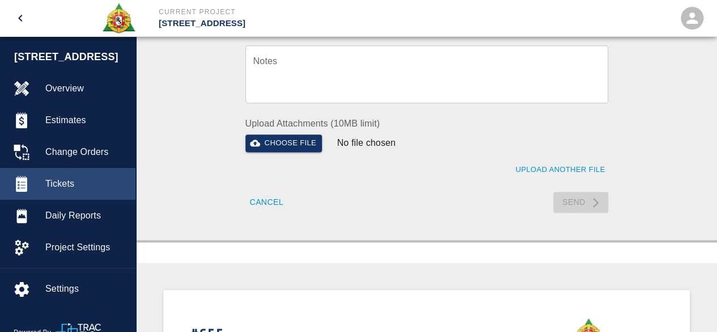
click at [59, 181] on span "Tickets" at bounding box center [85, 184] width 81 height 14
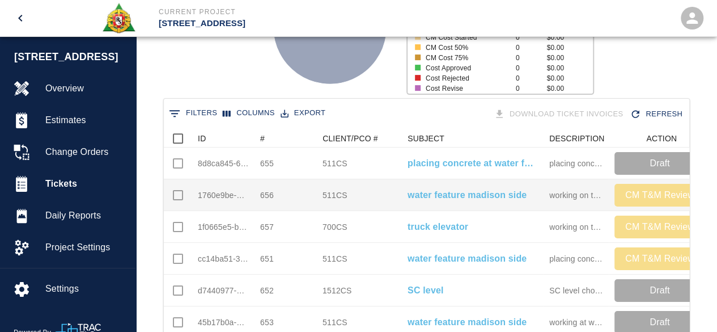
scroll to position [187, 0]
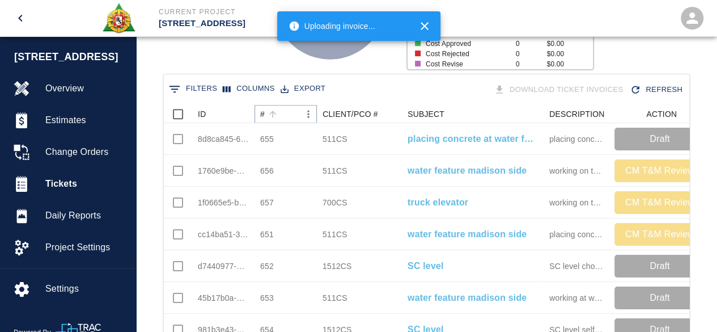
click at [272, 113] on icon "Sort" at bounding box center [273, 114] width 10 height 10
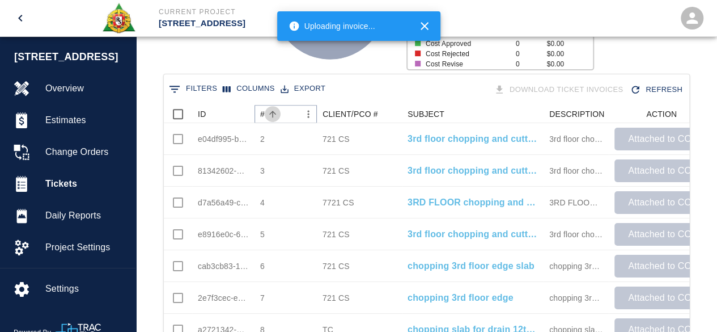
click at [272, 113] on icon "Sort" at bounding box center [273, 114] width 10 height 10
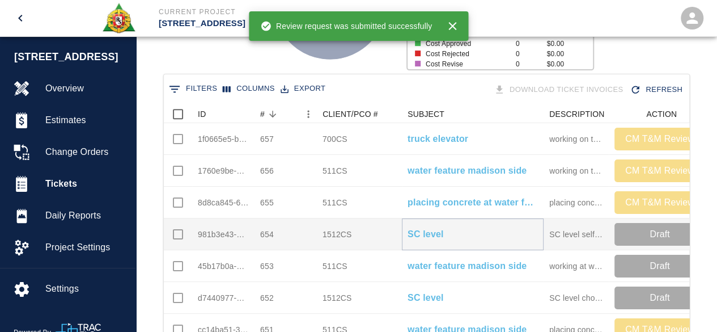
click at [430, 234] on p "SC level" at bounding box center [426, 234] width 36 height 14
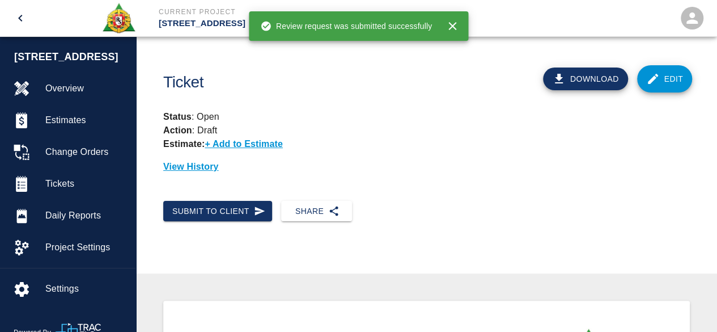
click at [685, 75] on link "Edit" at bounding box center [665, 78] width 56 height 27
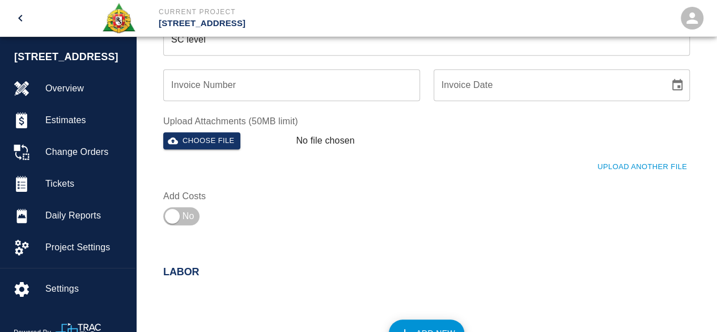
scroll to position [454, 0]
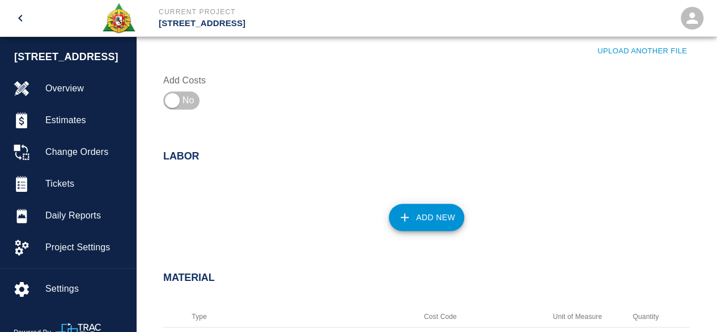
click at [440, 217] on button "Add New" at bounding box center [426, 217] width 75 height 27
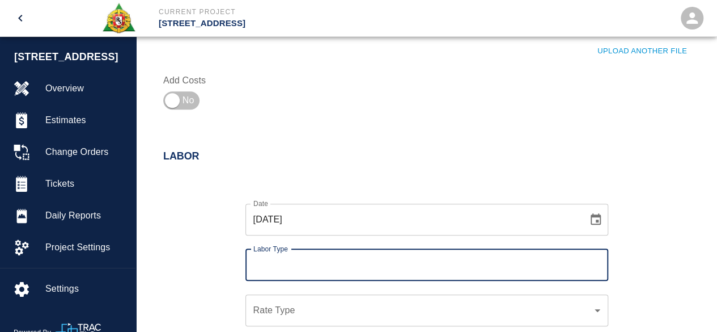
click at [285, 256] on input "Labor Type" at bounding box center [427, 265] width 353 height 22
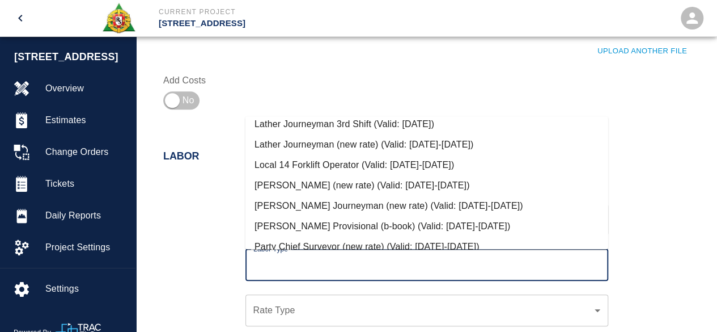
scroll to position [567, 0]
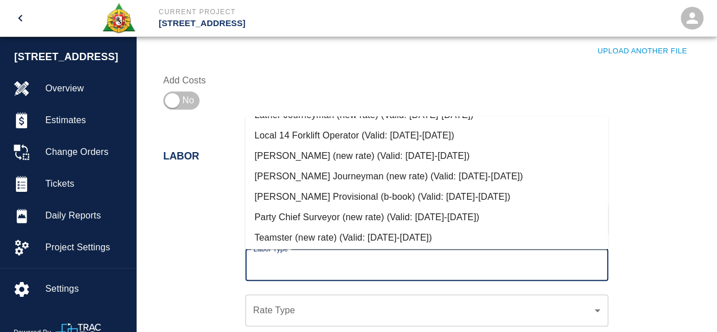
click at [308, 171] on li "[PERSON_NAME] Journeyman (new rate) (Valid: [DATE]-[DATE])" at bounding box center [427, 176] width 363 height 20
type input "[PERSON_NAME] Journeyman (new rate)"
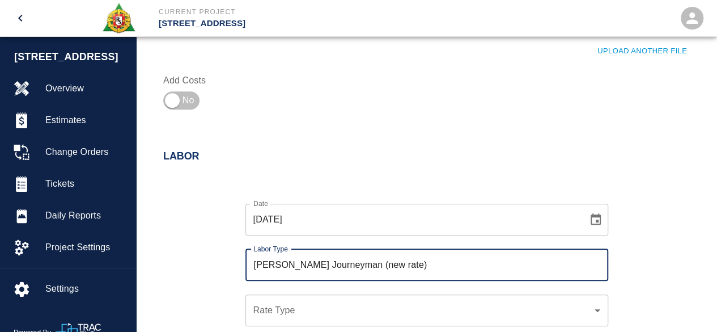
click at [264, 300] on div "​ Rate Type" at bounding box center [427, 310] width 363 height 32
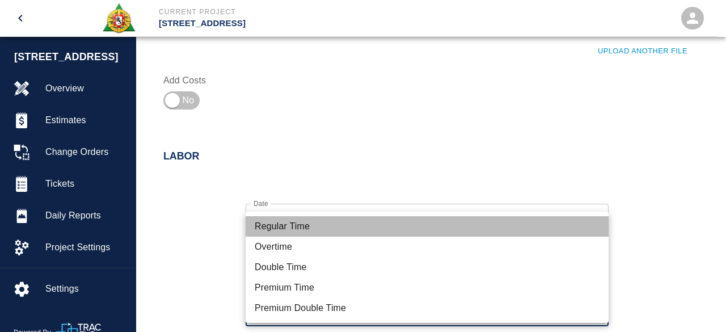
click at [286, 226] on li "Regular Time" at bounding box center [427, 226] width 363 height 20
type input "rate_rt"
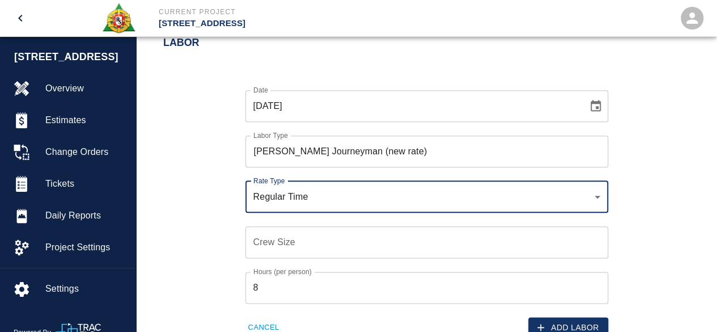
click at [265, 248] on input "Crew Size" at bounding box center [427, 242] width 363 height 32
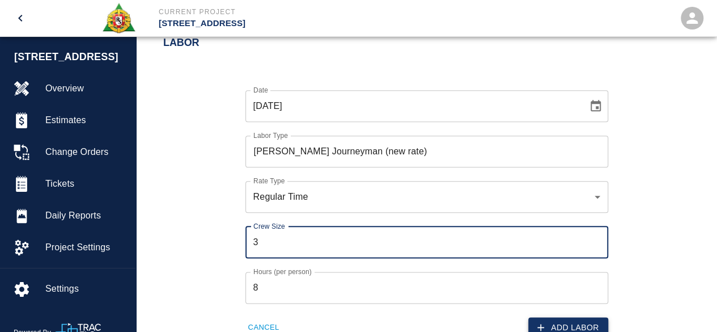
type input "3"
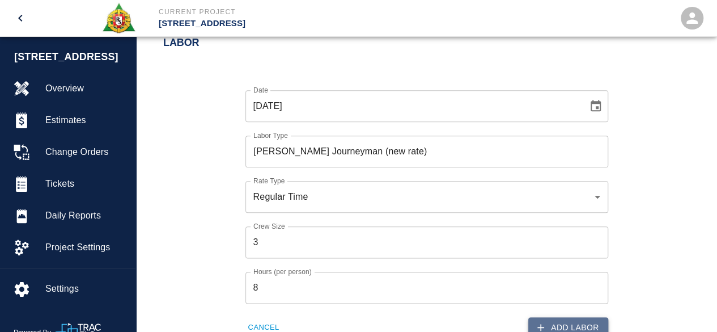
click at [574, 324] on button "Add Labor" at bounding box center [569, 327] width 80 height 21
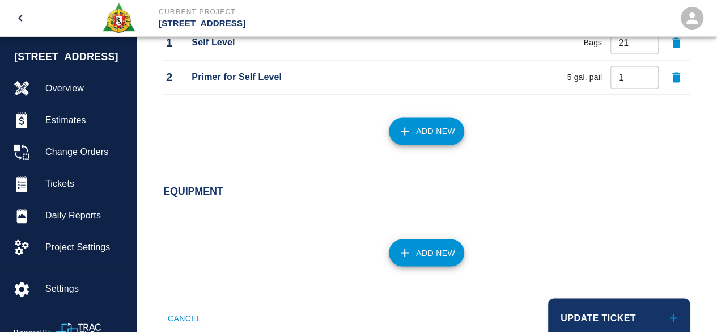
scroll to position [865, 0]
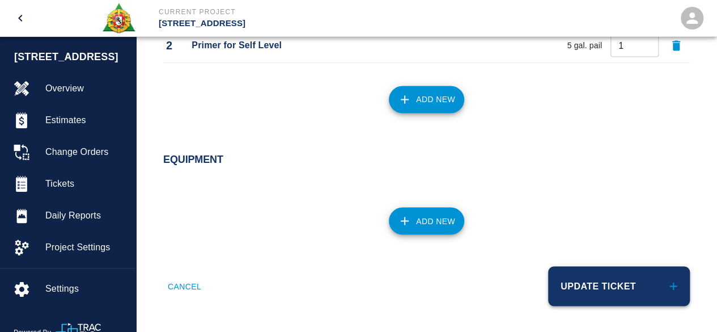
click at [589, 280] on button "Update Ticket" at bounding box center [619, 286] width 142 height 40
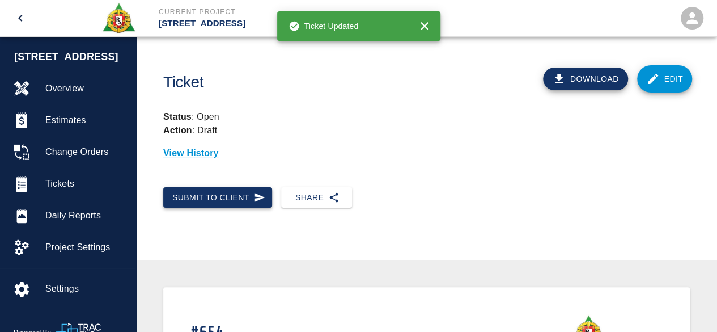
click at [223, 192] on button "Submit to Client" at bounding box center [217, 197] width 109 height 21
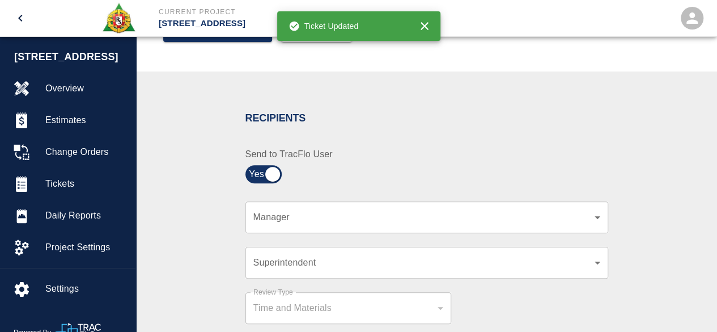
scroll to position [170, 0]
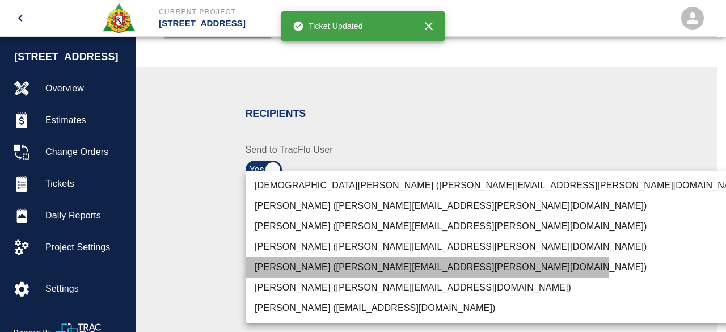
click at [320, 266] on li "[PERSON_NAME] ([PERSON_NAME][EMAIL_ADDRESS][PERSON_NAME][DOMAIN_NAME])" at bounding box center [502, 267] width 513 height 20
type input "847697a4-1653-40b8-8826-f1bc12995eb7"
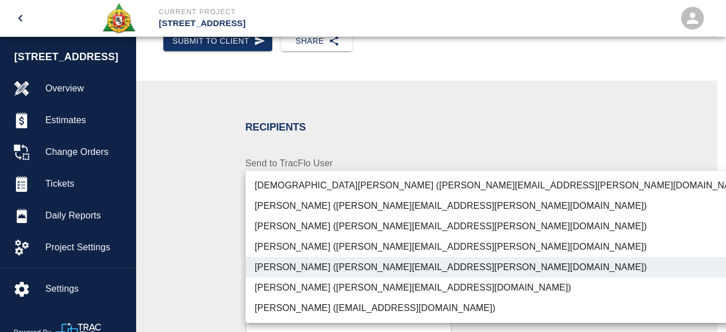
click at [624, 209] on div at bounding box center [363, 166] width 726 height 332
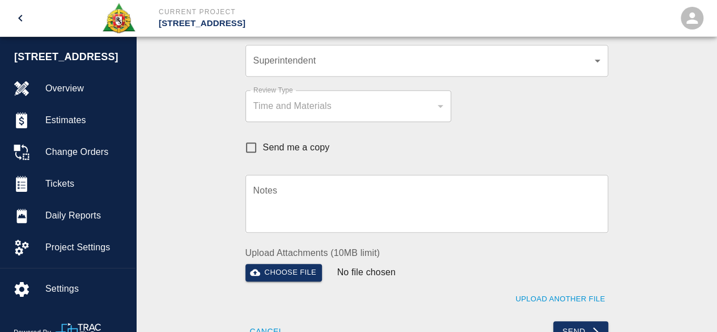
scroll to position [397, 0]
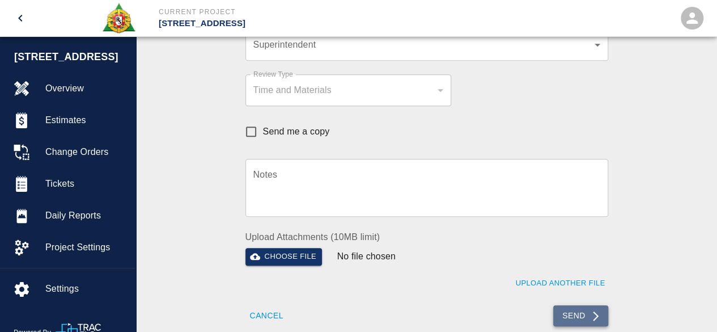
click at [585, 315] on button "Send" at bounding box center [580, 315] width 55 height 21
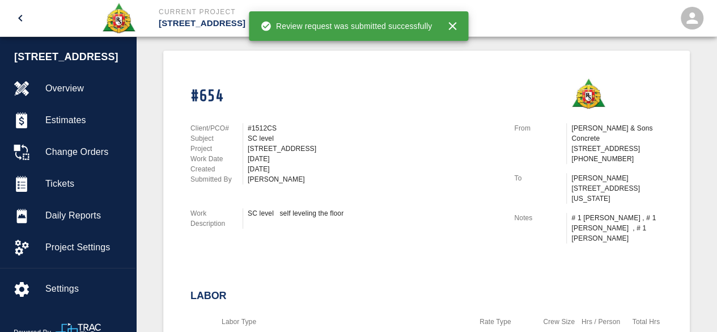
scroll to position [227, 0]
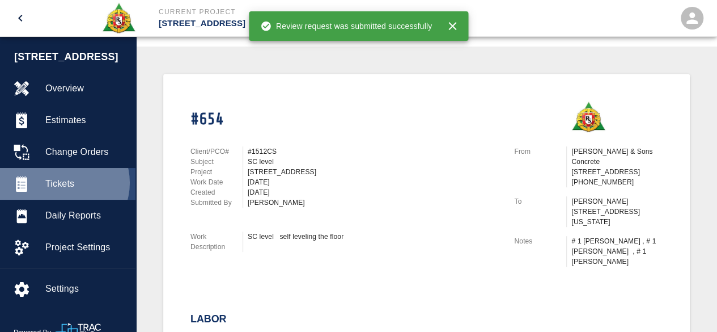
click at [63, 183] on span "Tickets" at bounding box center [85, 184] width 81 height 14
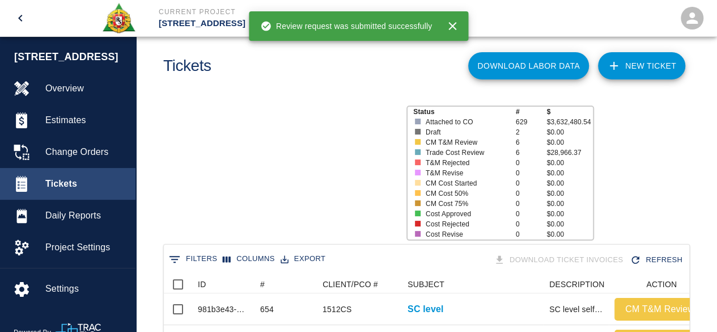
scroll to position [653, 517]
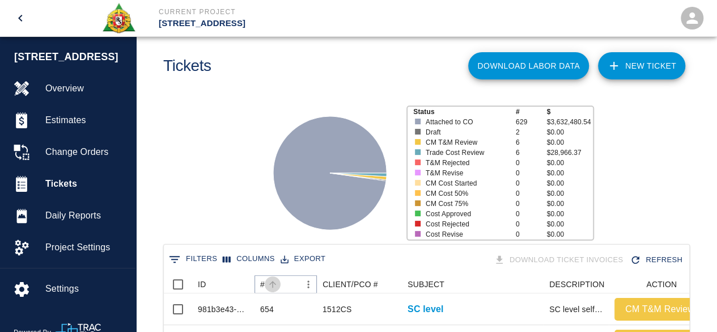
click at [269, 281] on icon "Sort" at bounding box center [273, 284] width 10 height 10
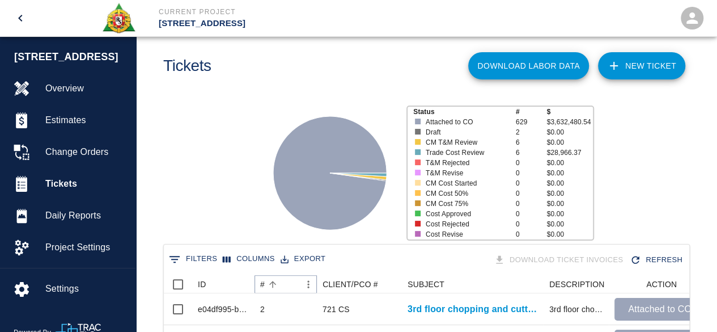
click at [269, 281] on icon "Sort" at bounding box center [273, 284] width 10 height 10
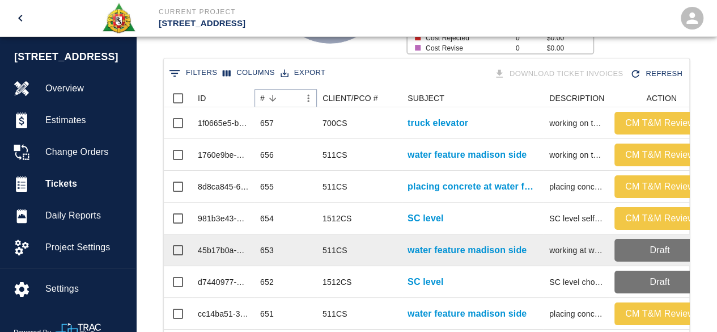
scroll to position [243, 0]
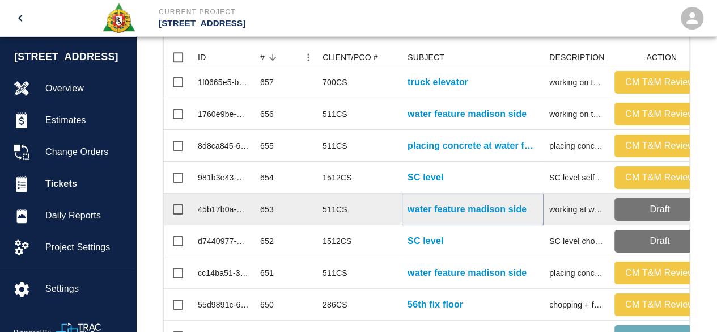
click at [421, 206] on p "water feature madison side" at bounding box center [467, 209] width 119 height 14
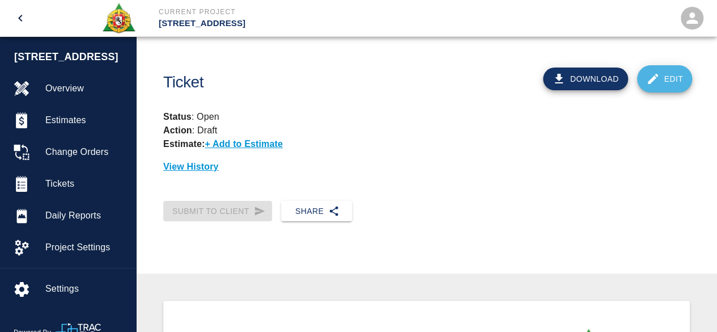
click at [663, 81] on link "Edit" at bounding box center [665, 78] width 56 height 27
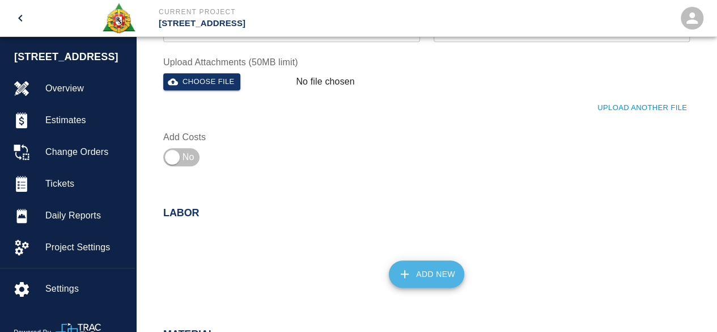
click at [439, 275] on button "Add New" at bounding box center [426, 273] width 75 height 27
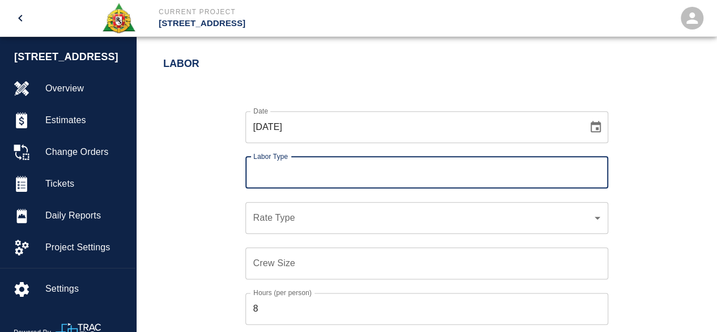
scroll to position [567, 0]
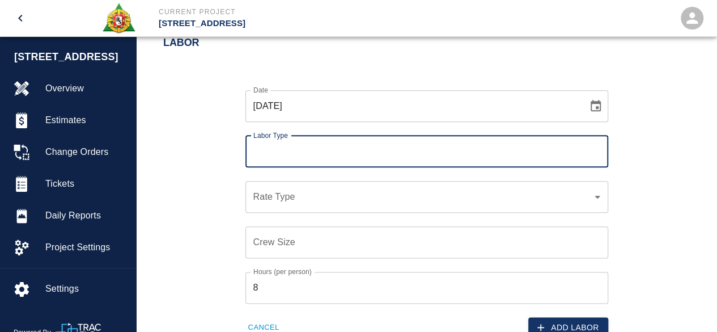
click at [271, 156] on input "Labor Type" at bounding box center [427, 152] width 353 height 22
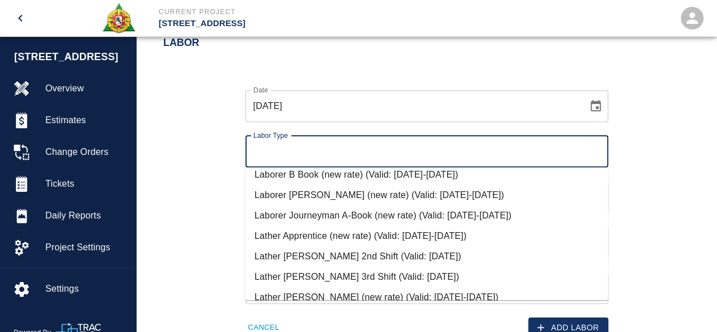
scroll to position [397, 0]
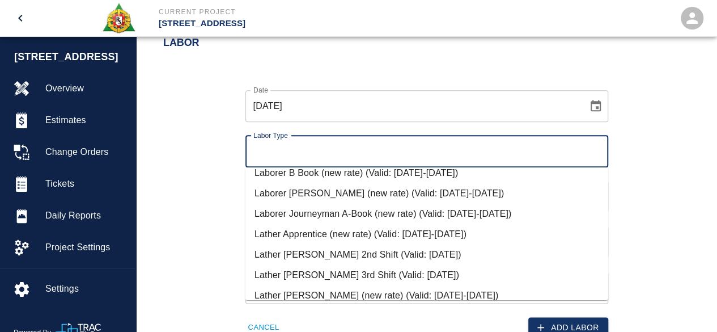
click at [323, 211] on li "Laborer Journeyman A-Book (new rate) (Valid: [DATE]-[DATE])" at bounding box center [427, 214] width 363 height 20
type input "Laborer Journeyman A-Book (new rate)"
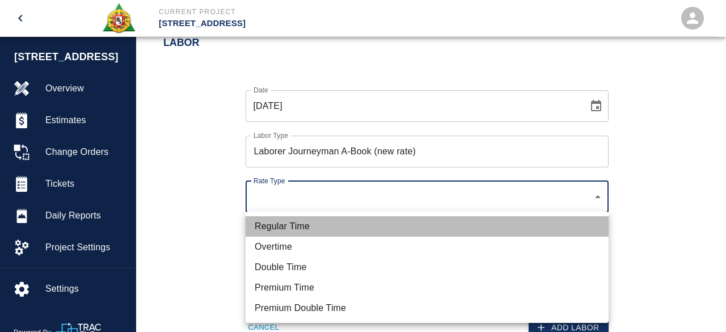
click at [283, 219] on li "Regular Time" at bounding box center [427, 226] width 363 height 20
type input "rate_rt"
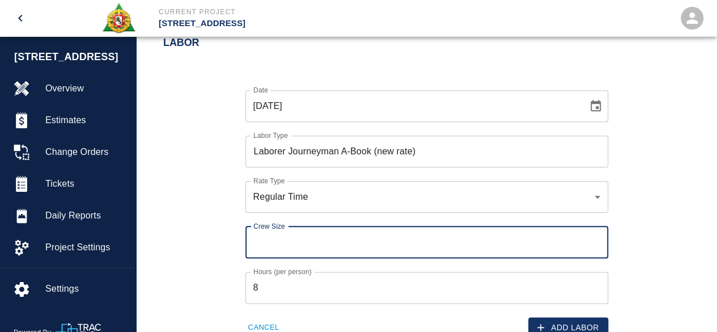
click at [266, 238] on input "Crew Size" at bounding box center [427, 242] width 363 height 32
type input "2"
click at [565, 323] on button "Add Labor" at bounding box center [569, 327] width 80 height 21
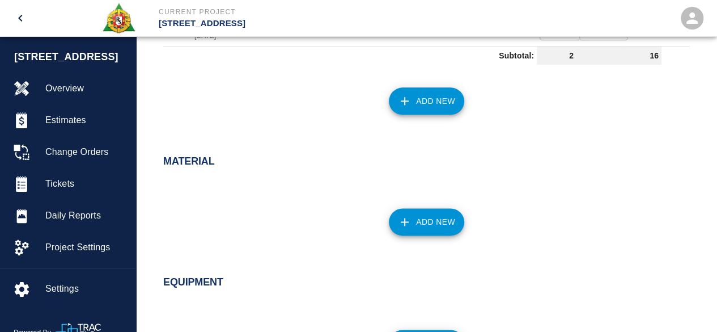
scroll to position [771, 0]
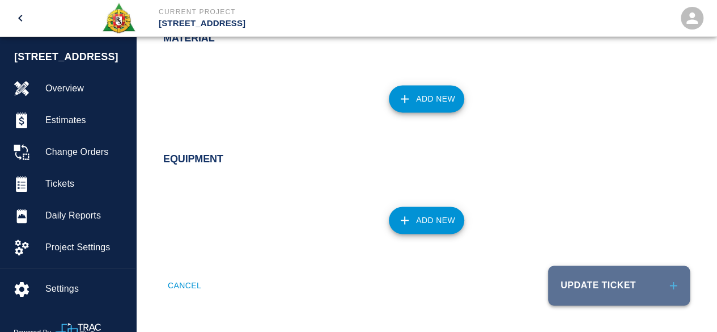
click at [594, 273] on button "Update Ticket" at bounding box center [619, 285] width 142 height 40
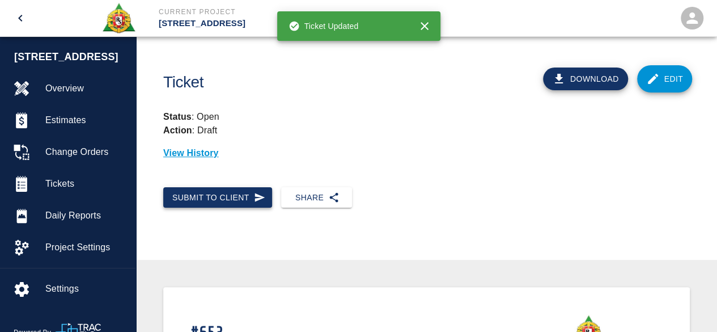
click at [217, 189] on button "Submit to Client" at bounding box center [217, 197] width 109 height 21
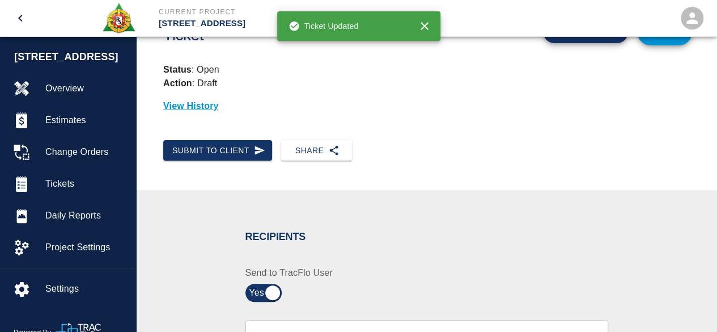
scroll to position [170, 0]
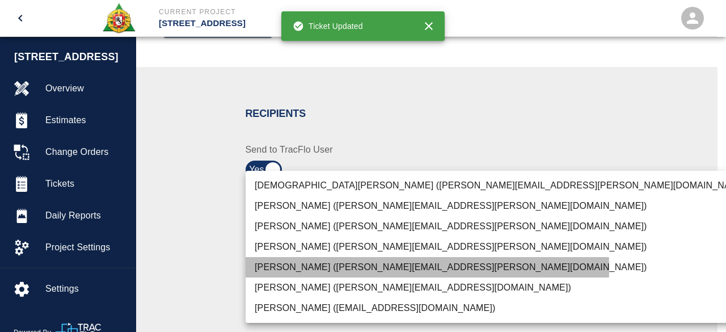
click at [325, 268] on li "[PERSON_NAME] ([PERSON_NAME][EMAIL_ADDRESS][PERSON_NAME][DOMAIN_NAME])" at bounding box center [502, 267] width 513 height 20
type input "847697a4-1653-40b8-8826-f1bc12995eb7"
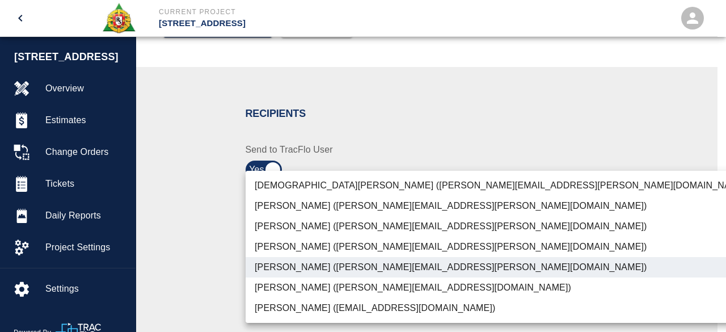
click at [498, 138] on div at bounding box center [363, 166] width 726 height 332
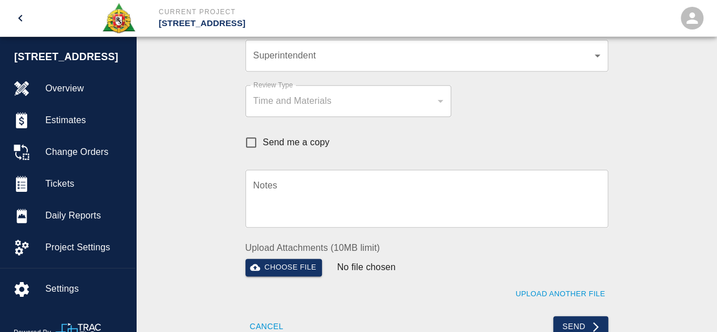
scroll to position [397, 0]
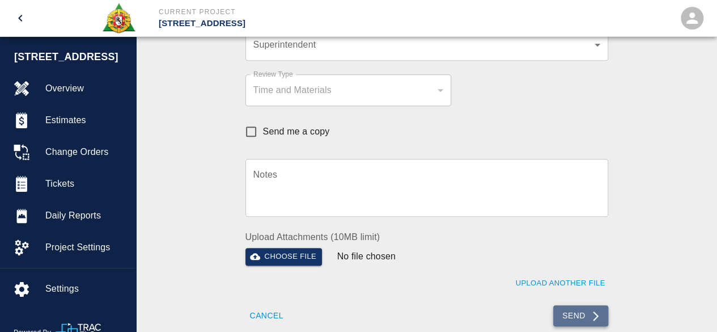
click at [574, 311] on button "Send" at bounding box center [580, 315] width 55 height 21
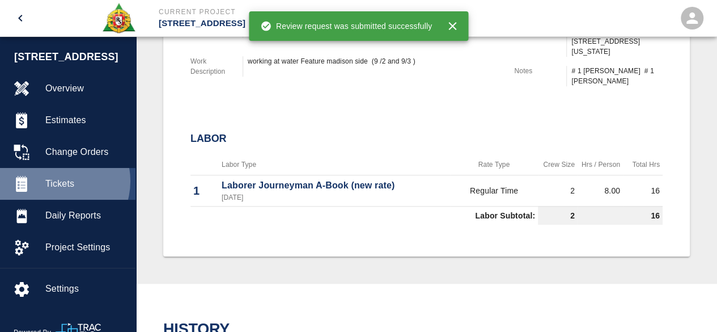
click at [57, 181] on span "Tickets" at bounding box center [85, 184] width 81 height 14
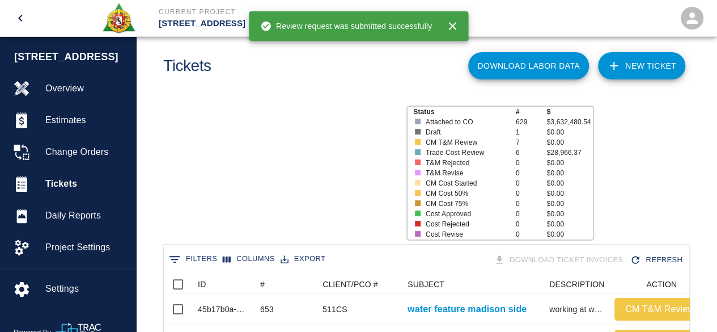
scroll to position [653, 517]
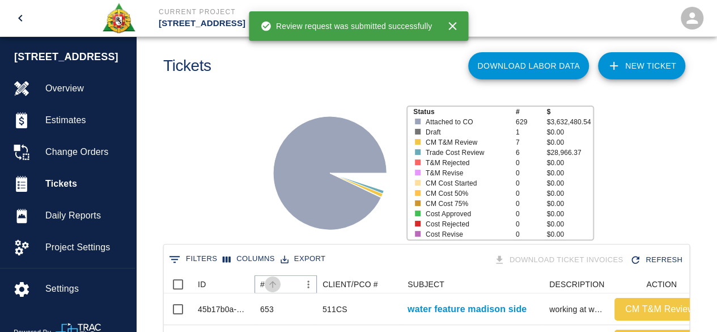
click at [272, 282] on icon "Sort" at bounding box center [273, 284] width 10 height 10
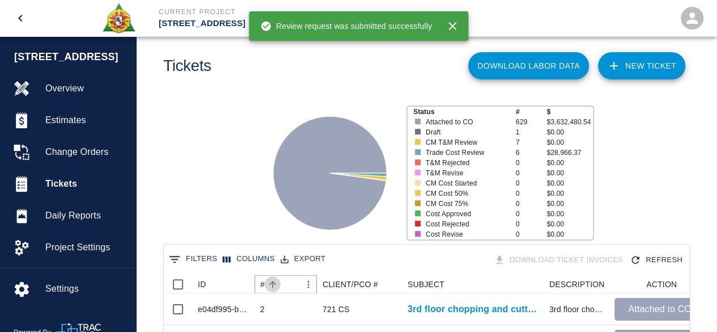
click at [272, 282] on icon "Sort" at bounding box center [273, 284] width 10 height 10
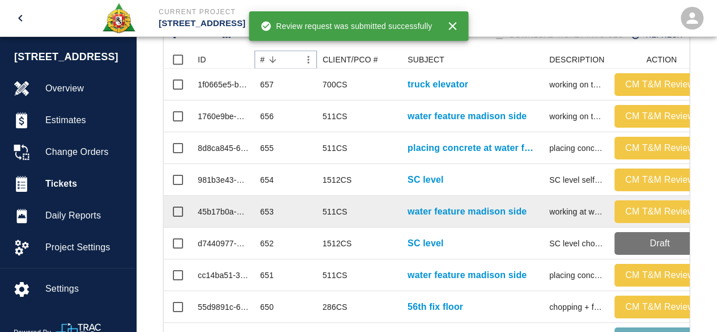
scroll to position [243, 0]
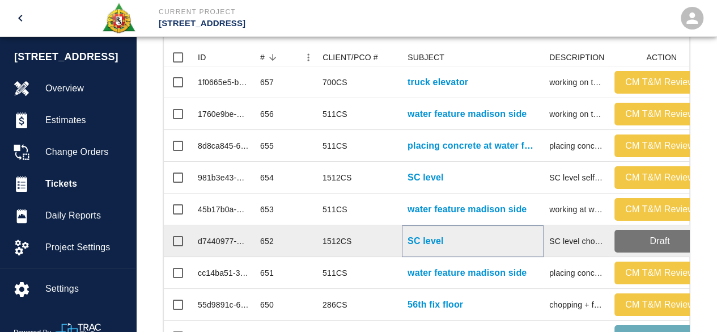
click at [422, 242] on p "SC level" at bounding box center [426, 241] width 36 height 14
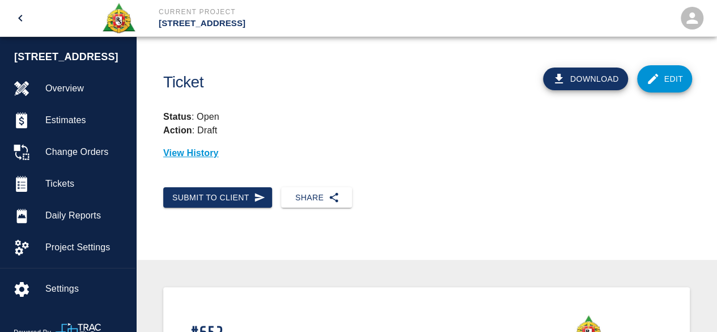
click at [659, 74] on icon at bounding box center [653, 79] width 14 height 14
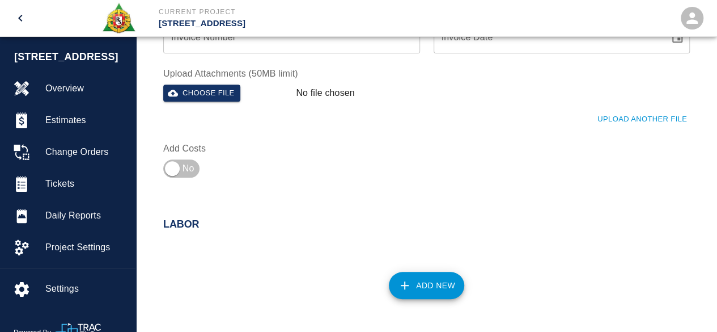
scroll to position [397, 0]
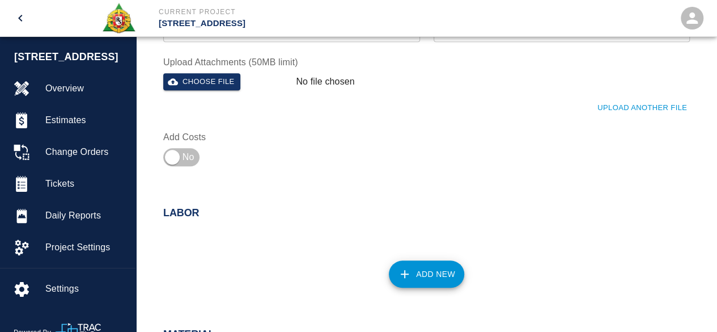
click at [433, 273] on button "Add New" at bounding box center [426, 273] width 75 height 27
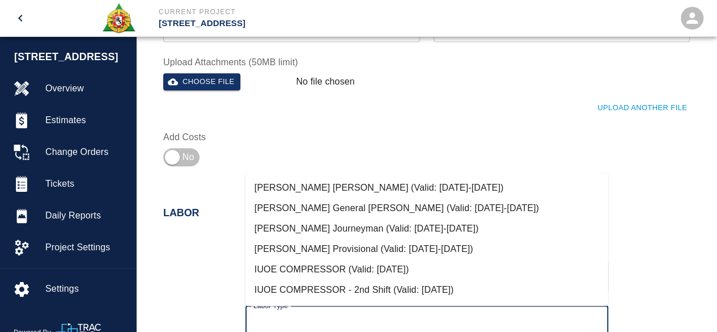
click at [289, 318] on input "Labor Type" at bounding box center [427, 322] width 353 height 22
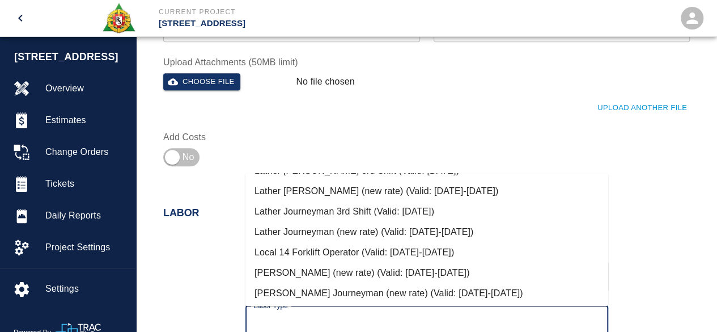
scroll to position [567, 0]
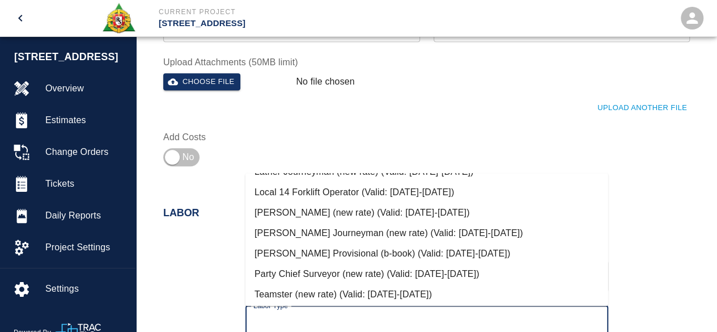
click at [330, 213] on li "[PERSON_NAME] (new rate) (Valid: [DATE]-[DATE])" at bounding box center [427, 212] width 363 height 20
type input "[PERSON_NAME] (new rate)"
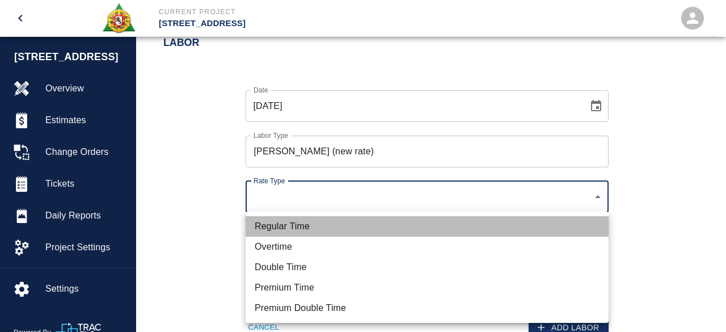
click at [273, 221] on li "Regular Time" at bounding box center [427, 226] width 363 height 20
type input "rate_rt"
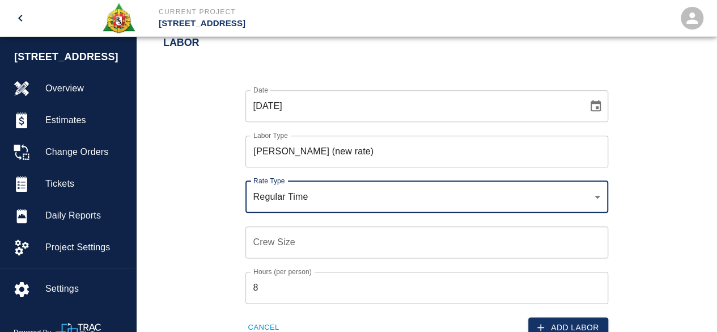
click at [263, 247] on input "Crew Size" at bounding box center [427, 242] width 363 height 32
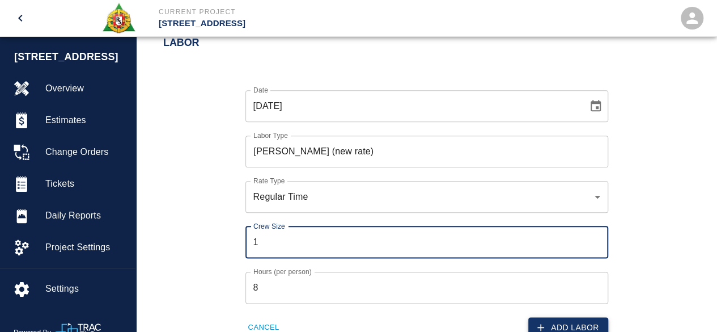
type input "1"
click at [568, 322] on button "Add Labor" at bounding box center [569, 327] width 80 height 21
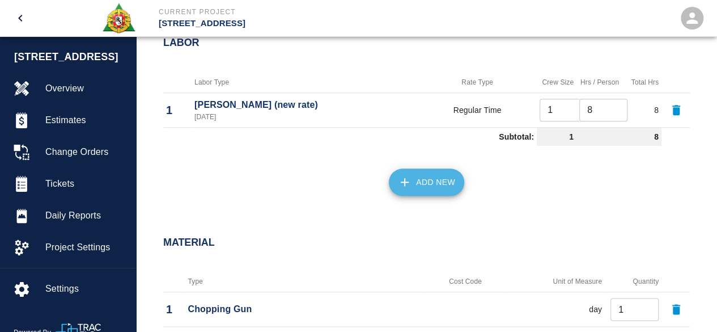
click at [439, 190] on button "Add New" at bounding box center [426, 181] width 75 height 27
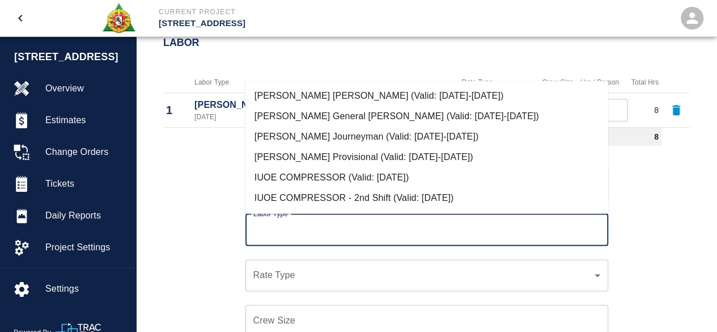
click at [298, 230] on input "Labor Type" at bounding box center [427, 230] width 353 height 22
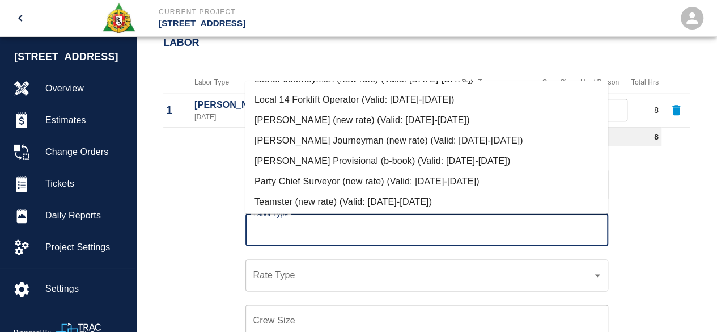
click at [345, 138] on li "[PERSON_NAME] Journeyman (new rate) (Valid: [DATE]-[DATE])" at bounding box center [427, 140] width 363 height 20
type input "[PERSON_NAME] Journeyman (new rate)"
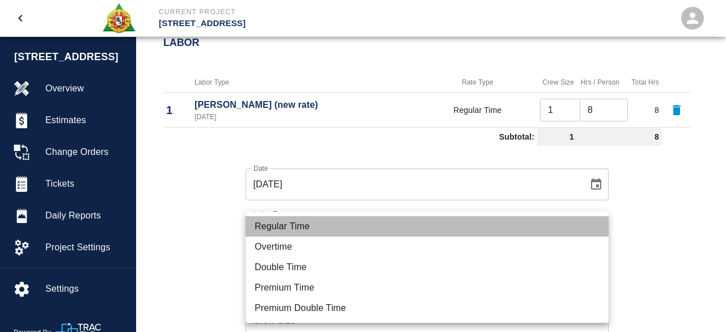
drag, startPoint x: 291, startPoint y: 222, endPoint x: 293, endPoint y: 229, distance: 7.0
click at [291, 222] on li "Regular Time" at bounding box center [427, 226] width 363 height 20
type input "rate_rt"
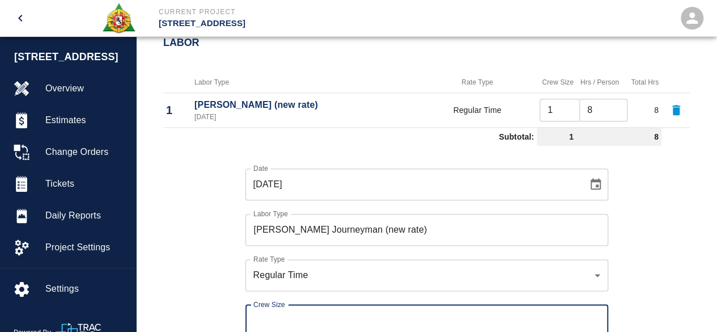
click at [255, 321] on input "Crew Size" at bounding box center [427, 321] width 363 height 32
type input "2"
click at [230, 294] on div "Date [DATE] Date Labor Type [PERSON_NAME] Journeyman (new rate) Labor Type Rate…" at bounding box center [420, 283] width 540 height 266
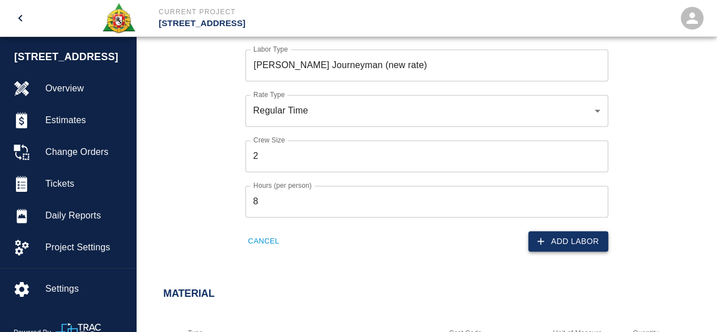
scroll to position [737, 0]
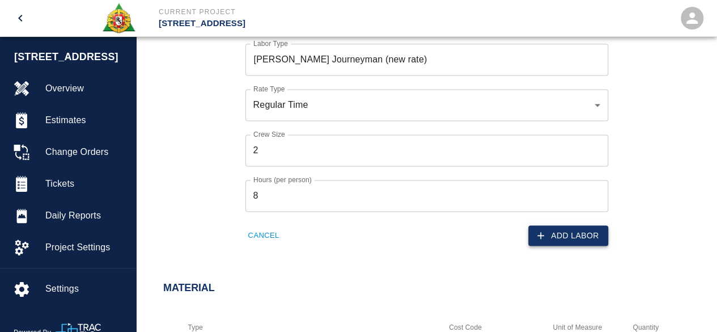
click at [570, 231] on button "Add Labor" at bounding box center [569, 235] width 80 height 21
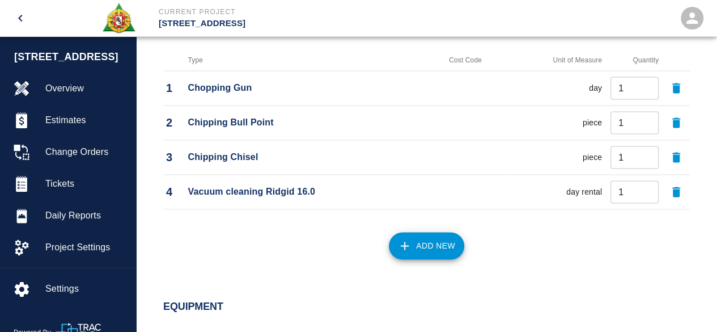
scroll to position [969, 0]
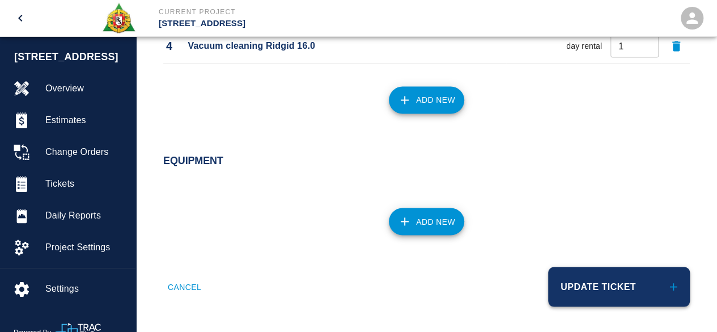
click at [601, 286] on button "Update Ticket" at bounding box center [619, 287] width 142 height 40
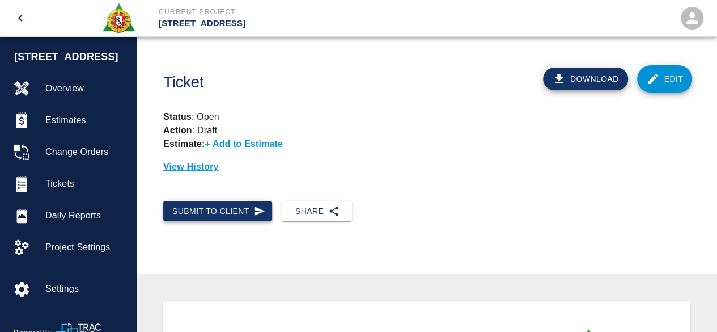
click at [232, 208] on button "Submit to Client" at bounding box center [217, 211] width 109 height 21
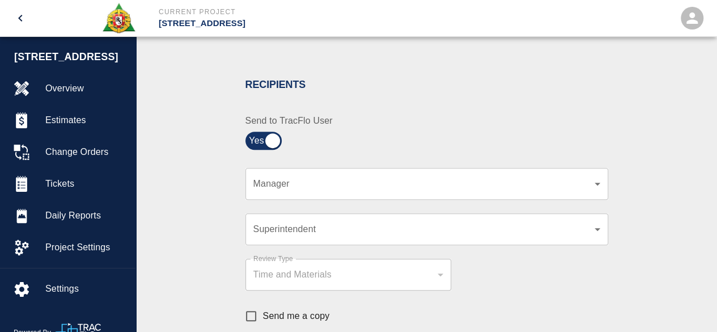
scroll to position [227, 0]
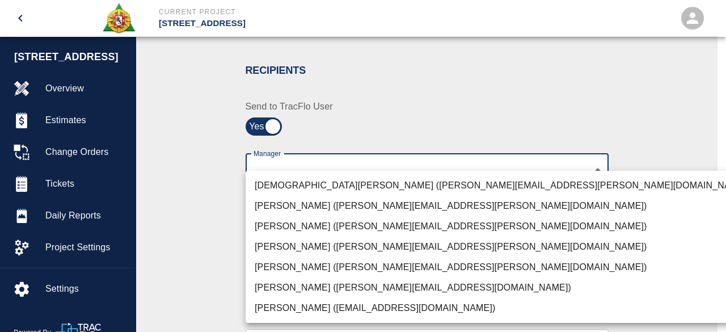
click at [305, 269] on li "[PERSON_NAME] ([PERSON_NAME][EMAIL_ADDRESS][PERSON_NAME][DOMAIN_NAME])" at bounding box center [502, 267] width 513 height 20
type input "847697a4-1653-40b8-8826-f1bc12995eb7"
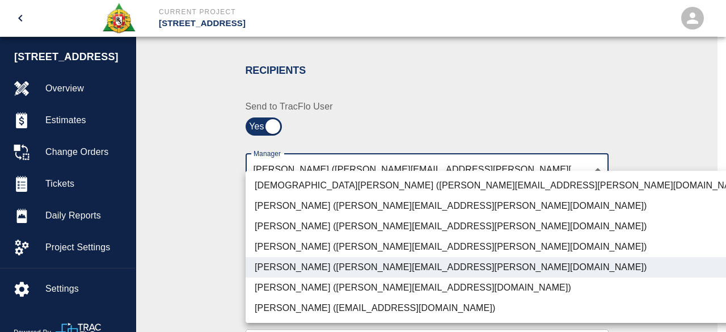
click at [634, 244] on div at bounding box center [363, 166] width 726 height 332
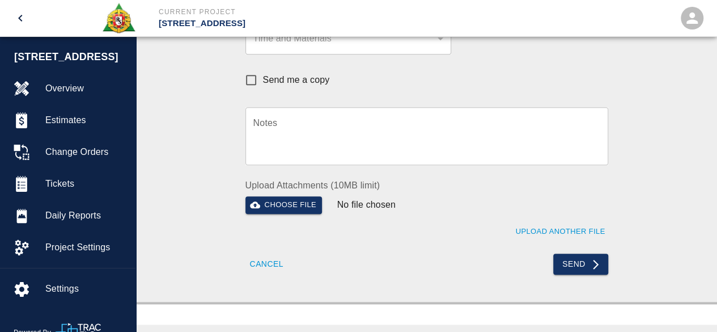
scroll to position [454, 0]
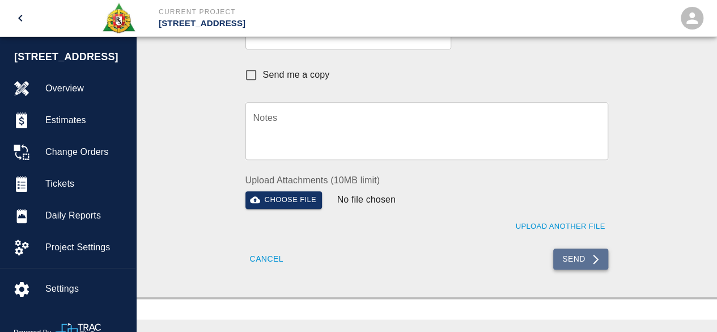
click at [569, 259] on button "Send" at bounding box center [580, 258] width 55 height 21
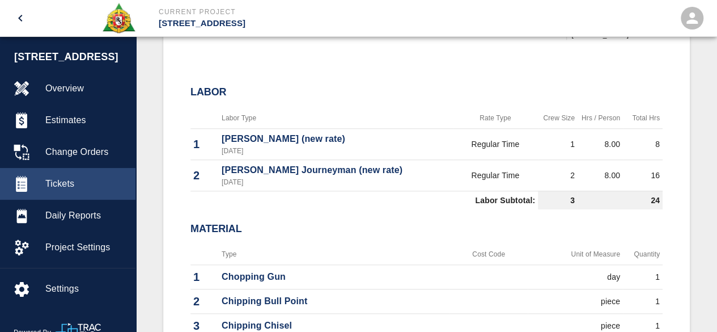
click at [55, 189] on span "Tickets" at bounding box center [85, 184] width 81 height 14
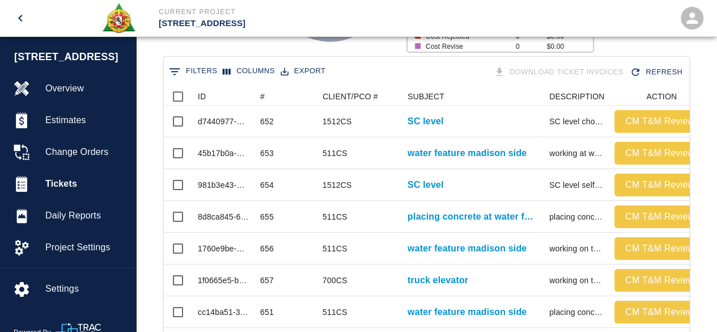
scroll to position [187, 0]
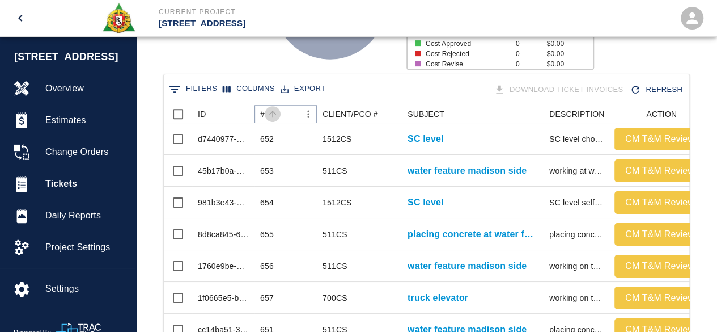
click at [270, 112] on icon "Sort" at bounding box center [273, 114] width 10 height 10
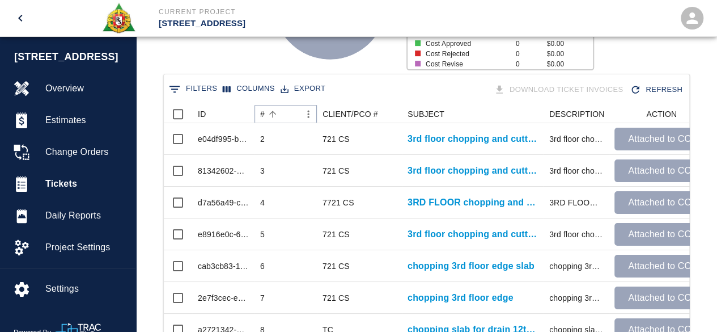
click at [270, 112] on icon "Sort" at bounding box center [273, 114] width 10 height 10
